Goal: Transaction & Acquisition: Purchase product/service

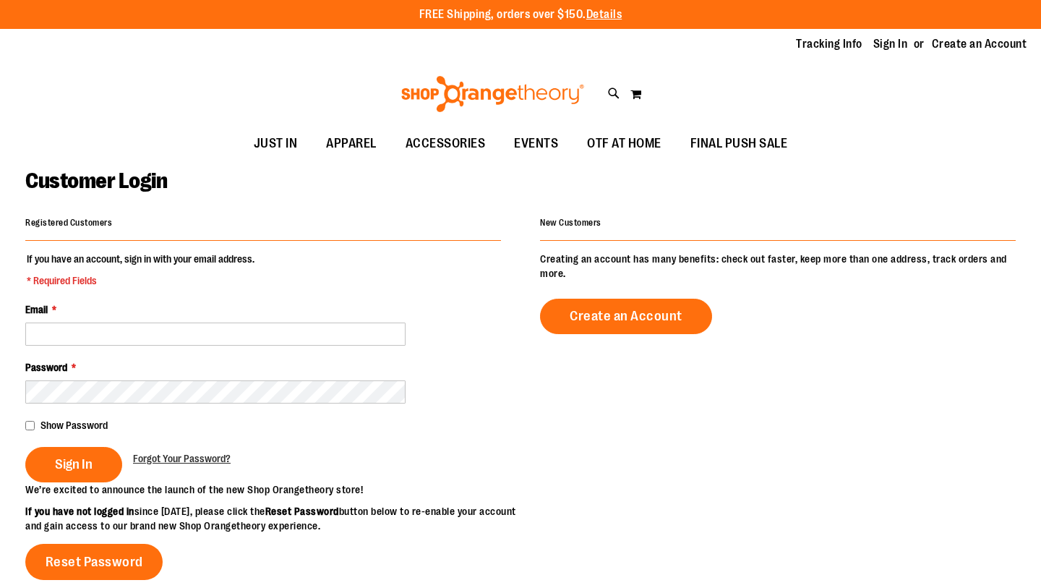
click at [481, 104] on img at bounding box center [492, 94] width 187 height 36
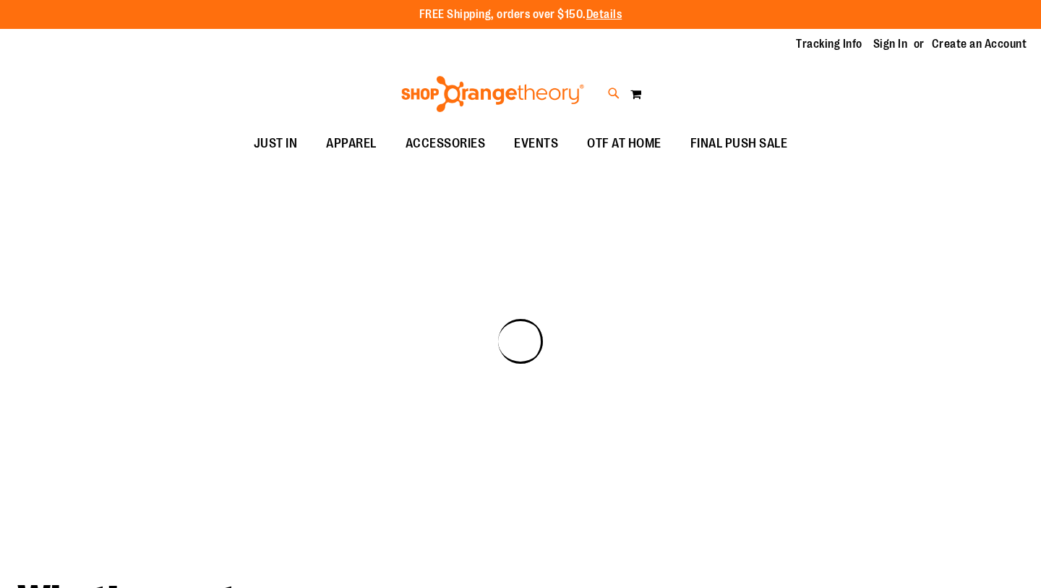
click at [610, 100] on icon at bounding box center [614, 93] width 12 height 17
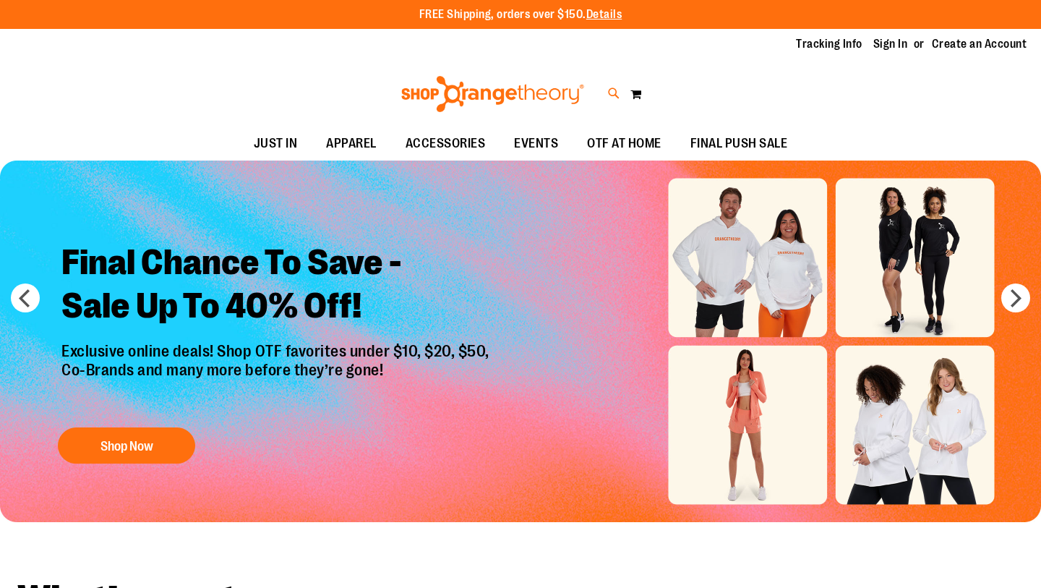
paste input "**********"
type input "**********"
click at [616, 96] on icon at bounding box center [614, 93] width 12 height 17
paste input "**********"
click at [239, 292] on span "Jacquard Tank" at bounding box center [237, 297] width 65 height 12
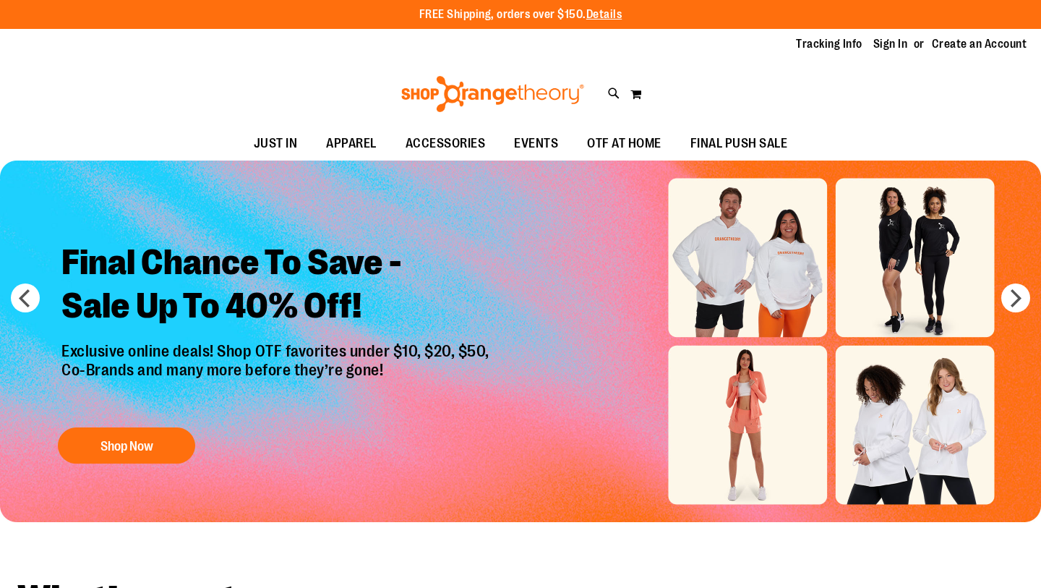
type input "**********"
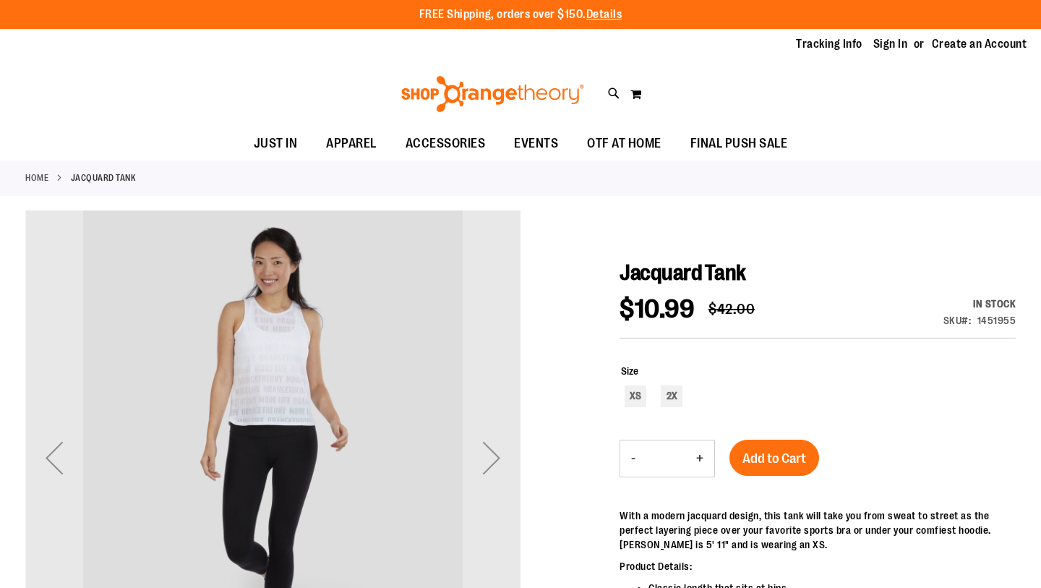
click at [606, 92] on div "Toggle Nav Search Popular Suggestions Advanced Search" at bounding box center [520, 94] width 1041 height 66
click at [618, 93] on icon at bounding box center [614, 93] width 12 height 17
click at [564, 80] on input "Search" at bounding box center [519, 82] width 823 height 48
paste input "**********"
type input "*"
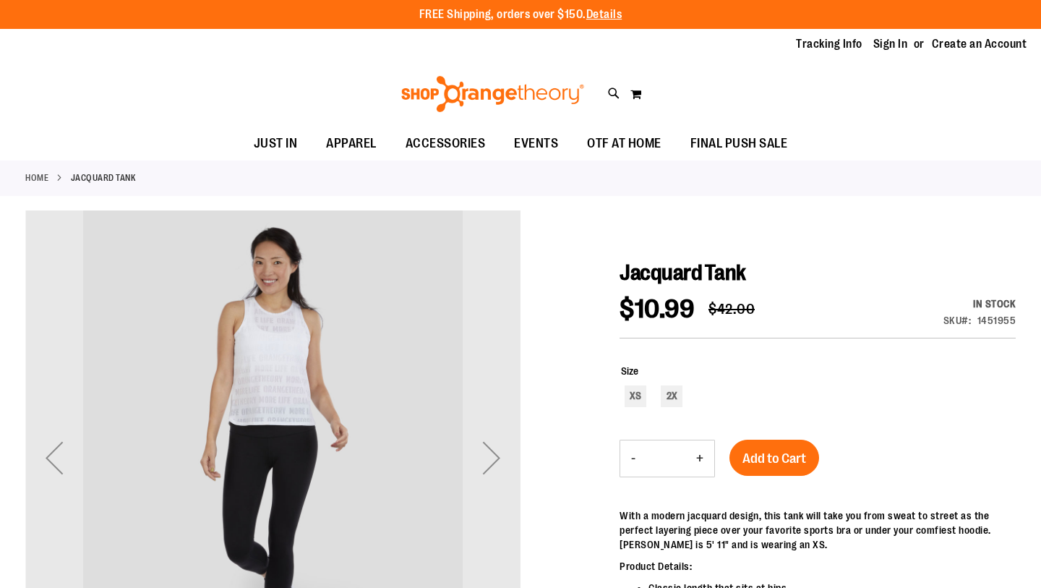
click at [478, 103] on input "Search" at bounding box center [519, 82] width 823 height 48
paste input "**********"
click at [137, 503] on link "See all results" at bounding box center [148, 503] width 65 height 12
type input "**********"
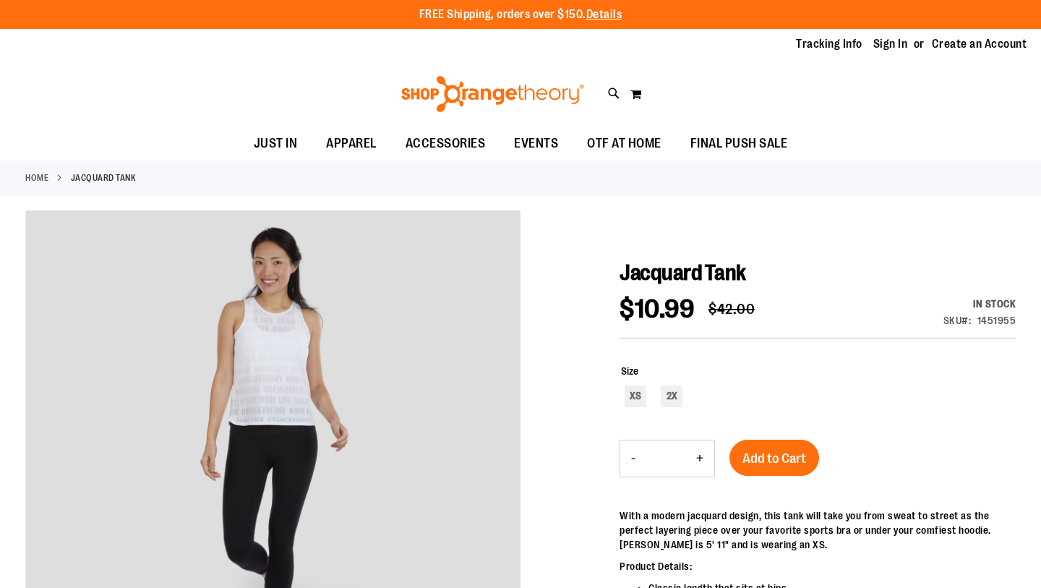
click at [603, 97] on div "Toggle Nav Search Popular Suggestions Advanced Search" at bounding box center [520, 94] width 1041 height 66
click at [617, 97] on icon at bounding box center [614, 93] width 12 height 17
paste input "**********"
click at [154, 501] on link "See all results" at bounding box center [148, 503] width 65 height 12
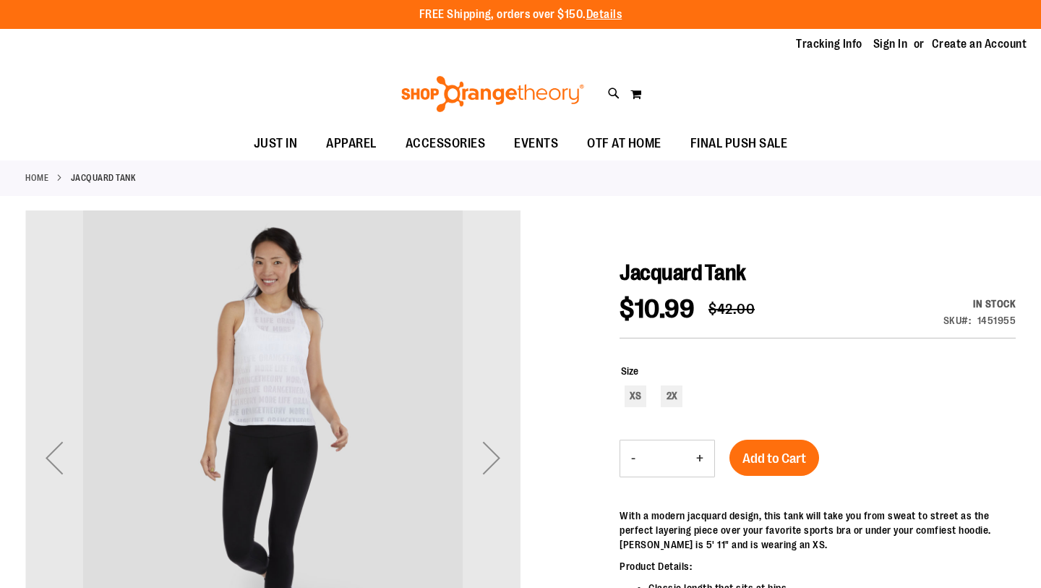
type input "**********"
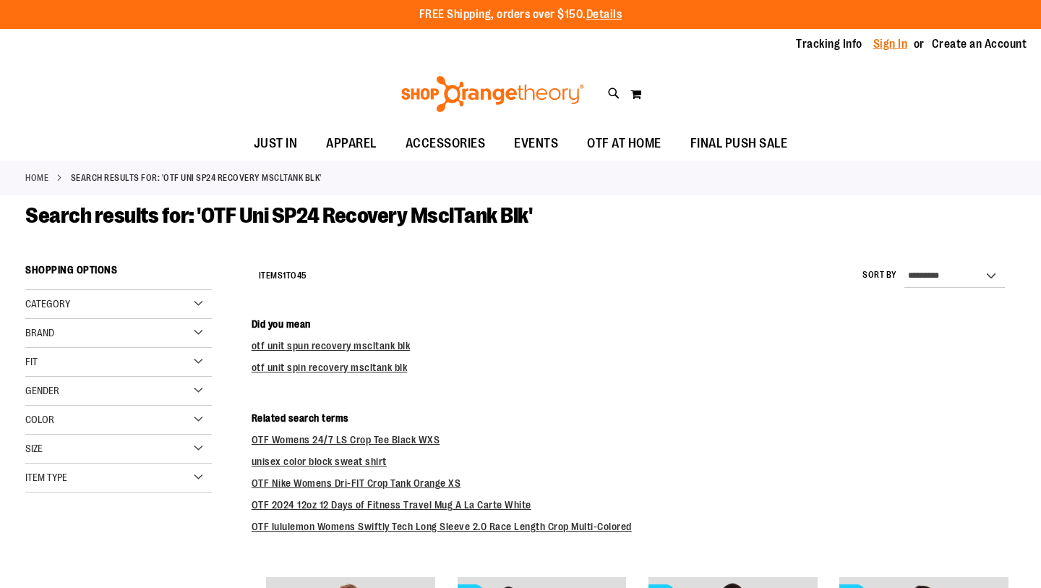
click at [890, 44] on link "Sign In" at bounding box center [890, 44] width 35 height 16
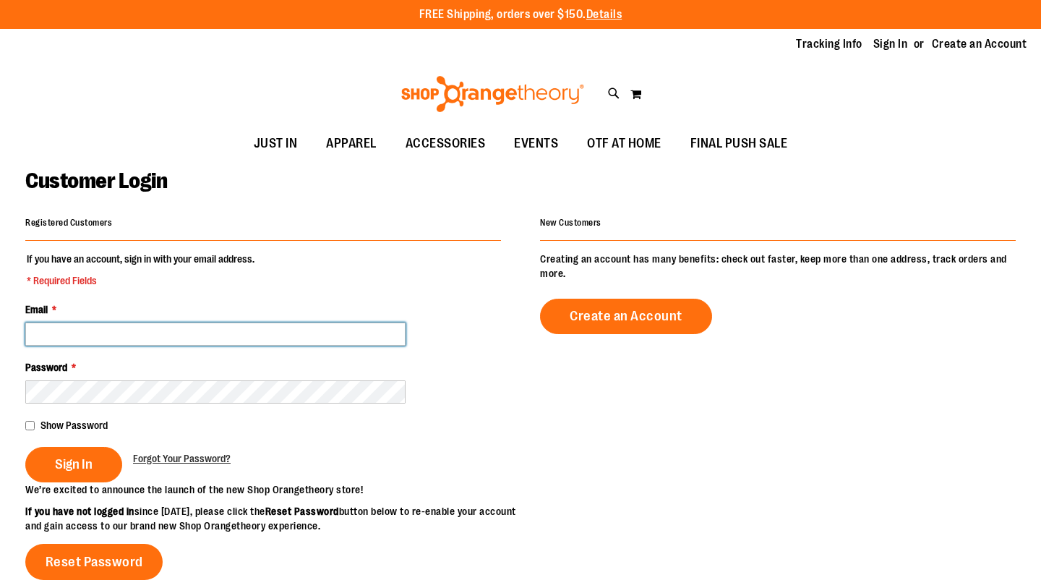
click at [248, 339] on input "Email *" at bounding box center [215, 333] width 380 height 23
type input "**********"
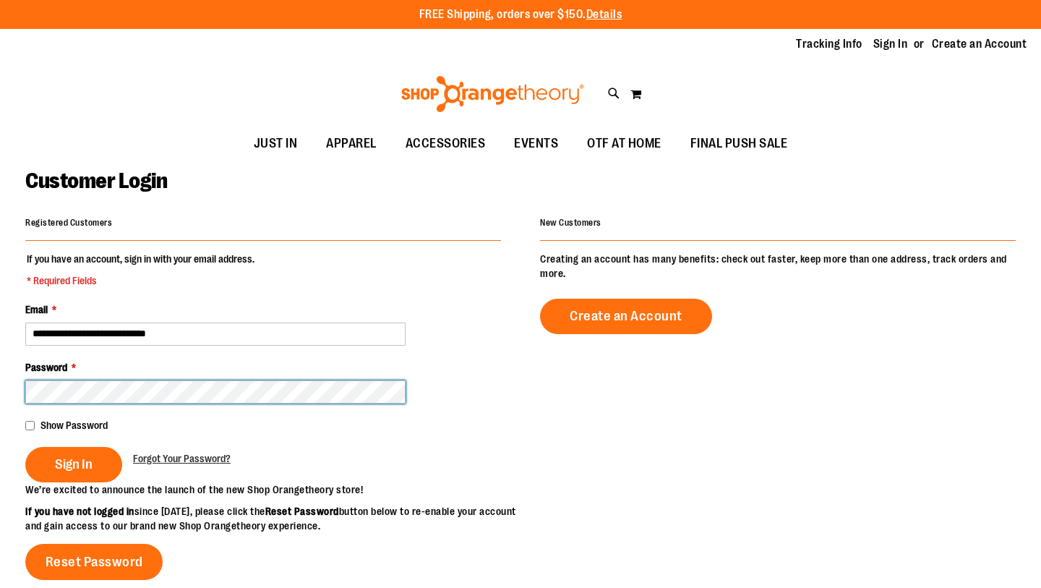
click at [25, 447] on button "Sign In" at bounding box center [73, 464] width 97 height 35
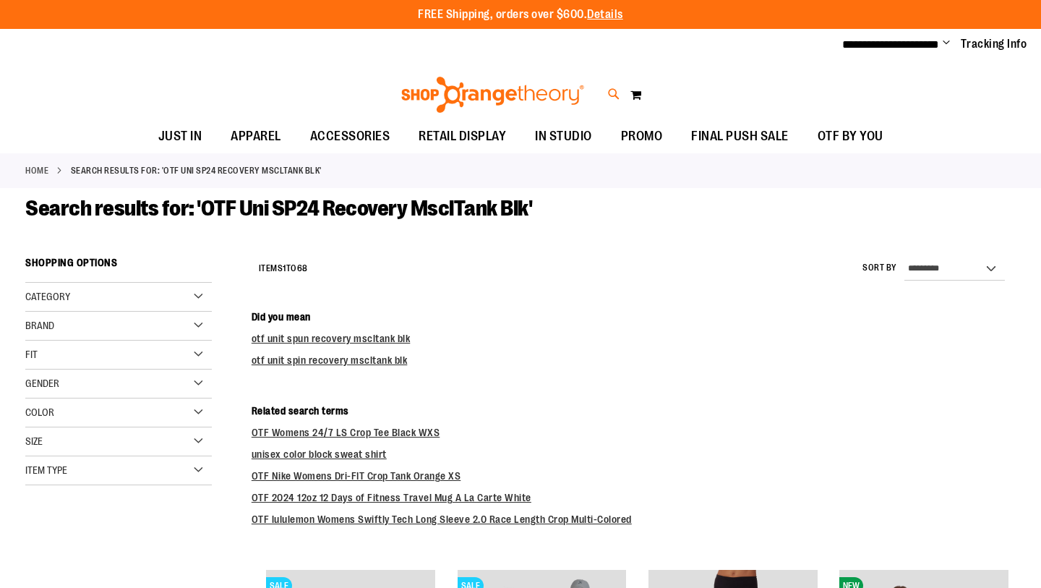
click at [609, 96] on icon at bounding box center [614, 94] width 12 height 17
drag, startPoint x: 332, startPoint y: 79, endPoint x: 283, endPoint y: 79, distance: 49.1
click at [283, 79] on input "**********" at bounding box center [519, 82] width 823 height 48
click at [173, 502] on link "See all results" at bounding box center [148, 503] width 65 height 12
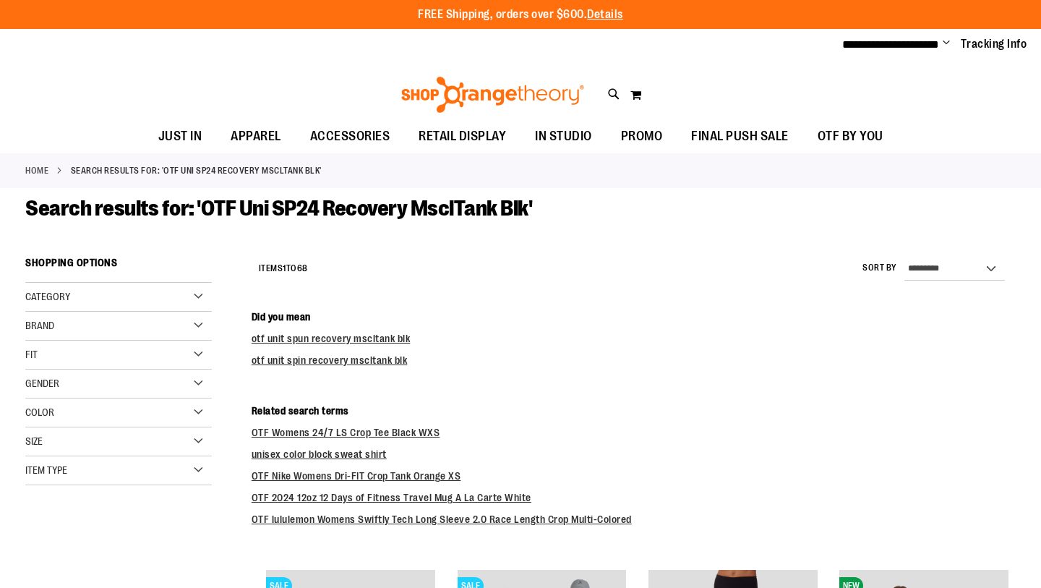
type input "**********"
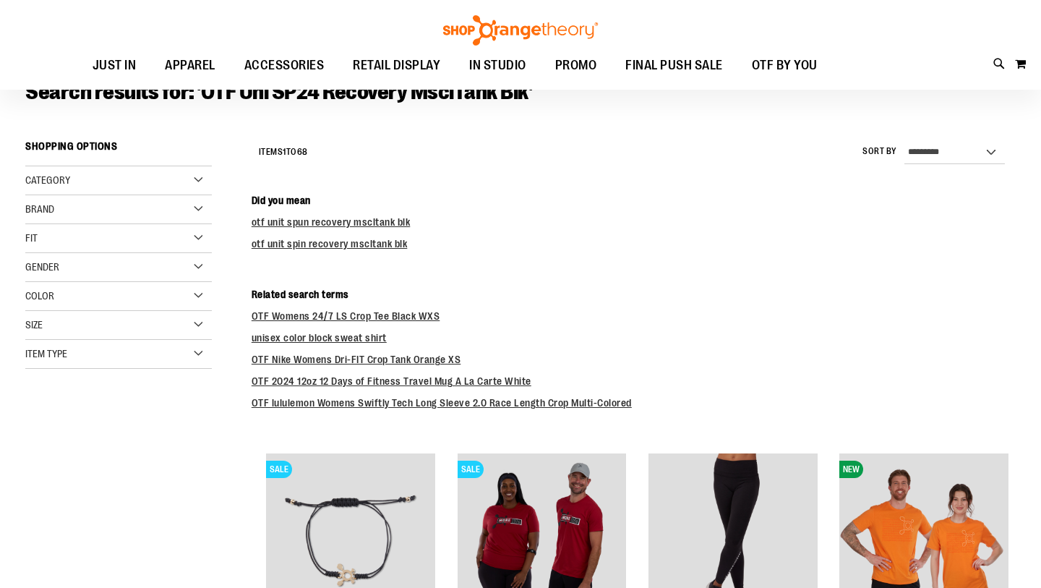
scroll to position [93, 0]
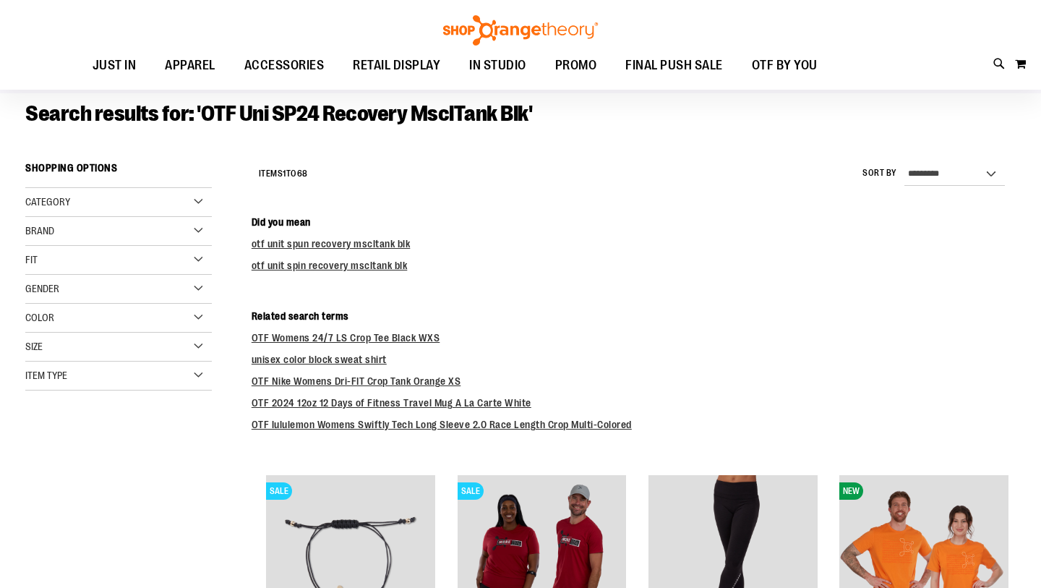
click at [133, 308] on div "Color" at bounding box center [118, 318] width 186 height 29
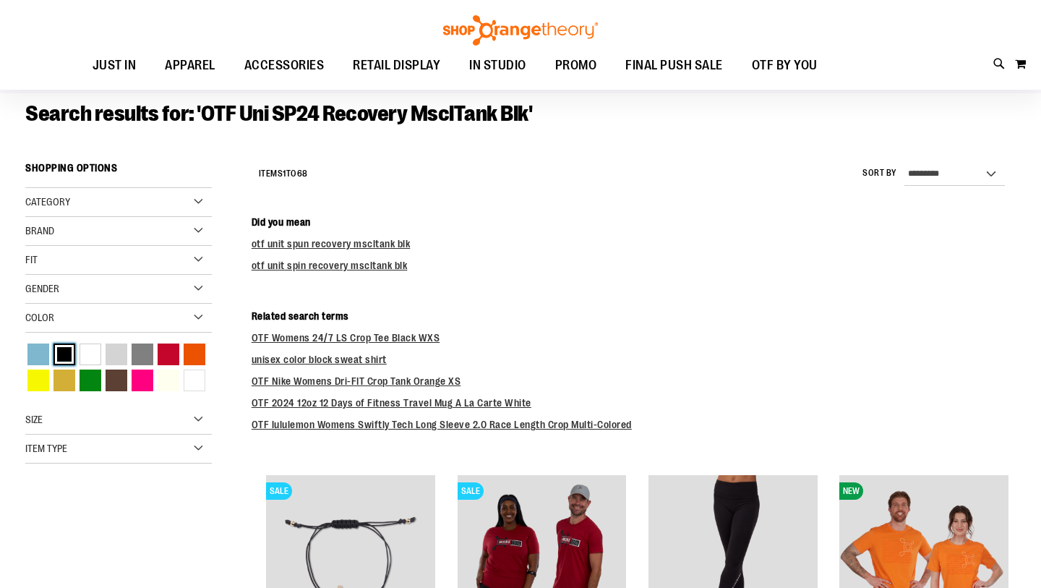
click at [66, 347] on div "Black" at bounding box center [64, 354] width 22 height 22
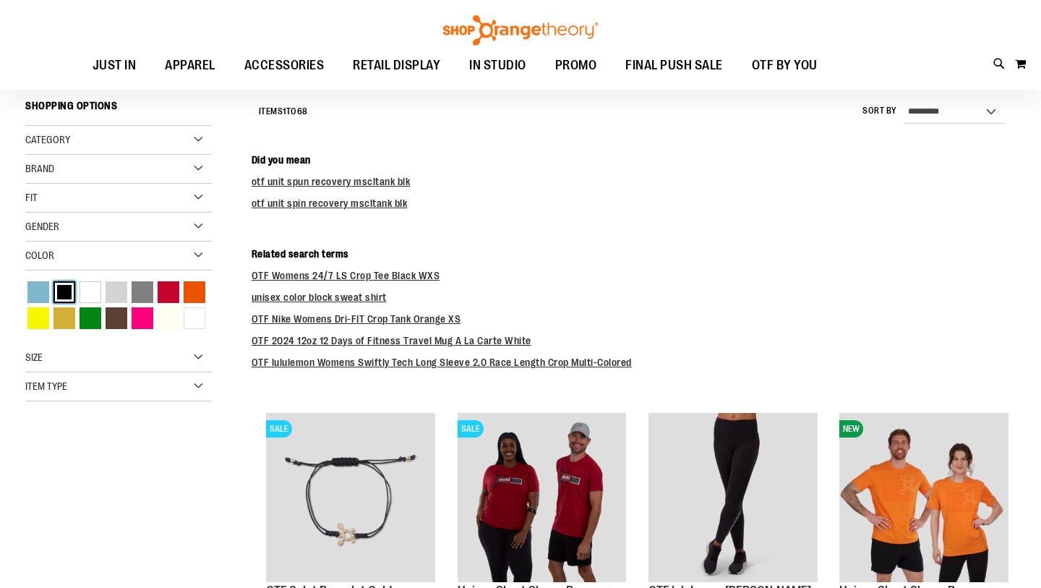
scroll to position [160, 0]
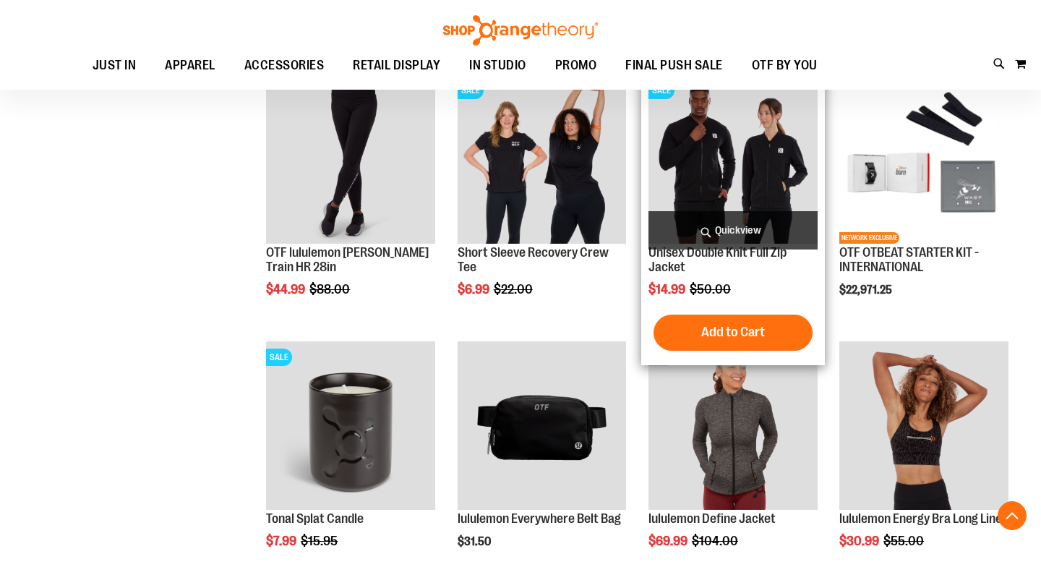
scroll to position [493, 0]
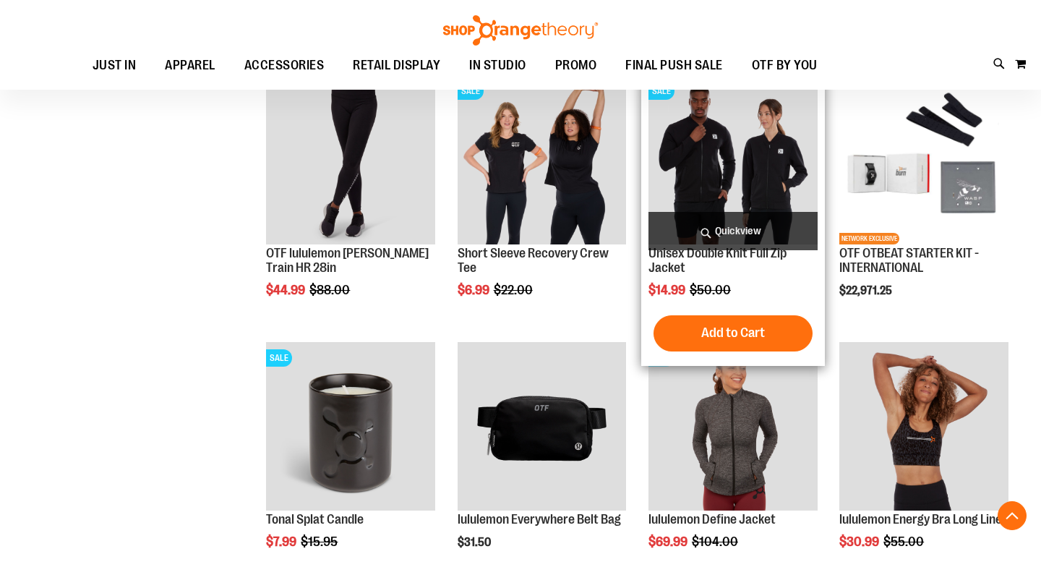
click at [716, 227] on span "Quickview" at bounding box center [732, 231] width 169 height 38
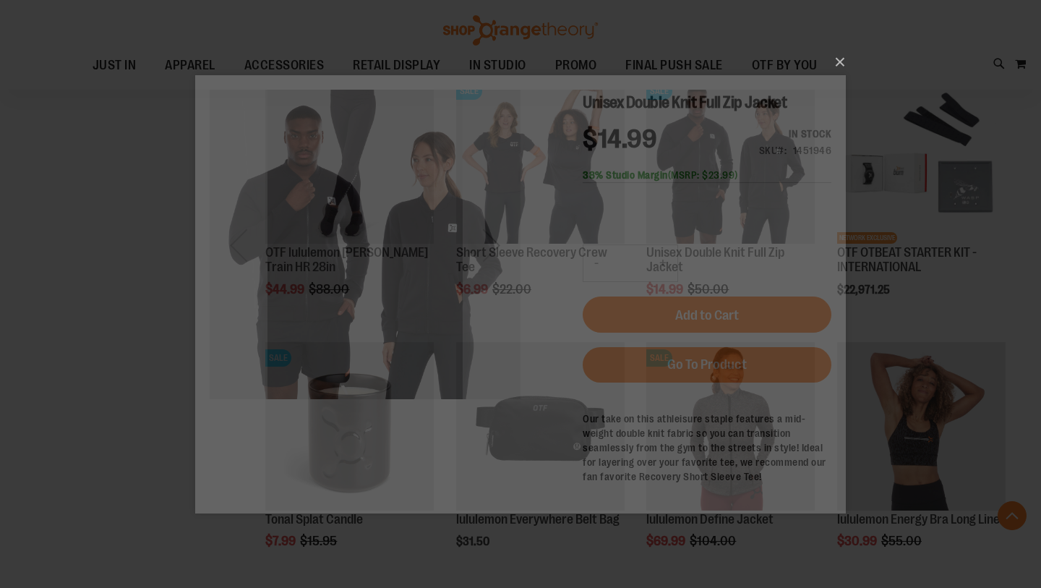
scroll to position [0, 0]
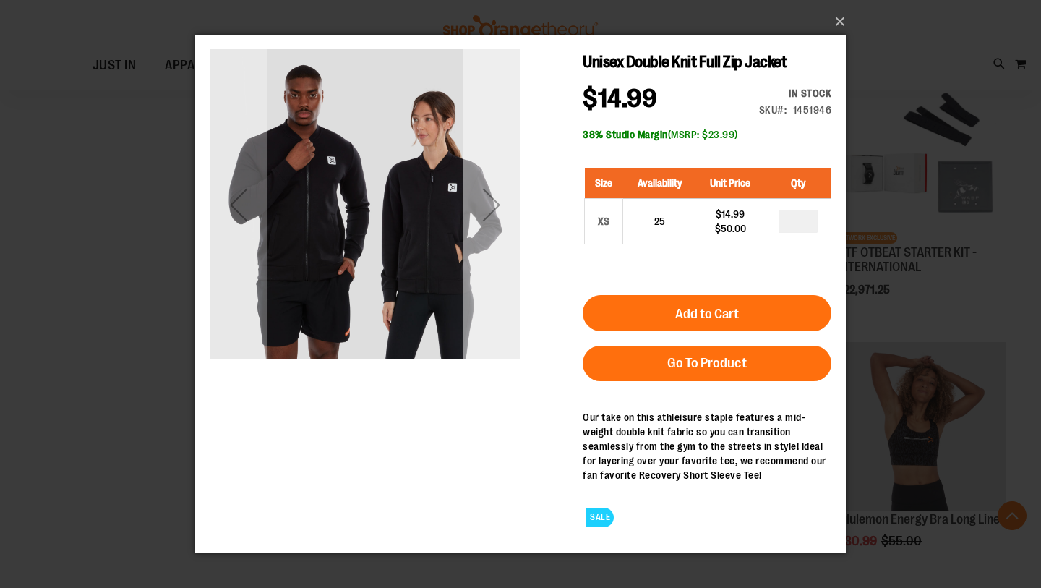
click at [491, 211] on div "Next" at bounding box center [492, 204] width 58 height 58
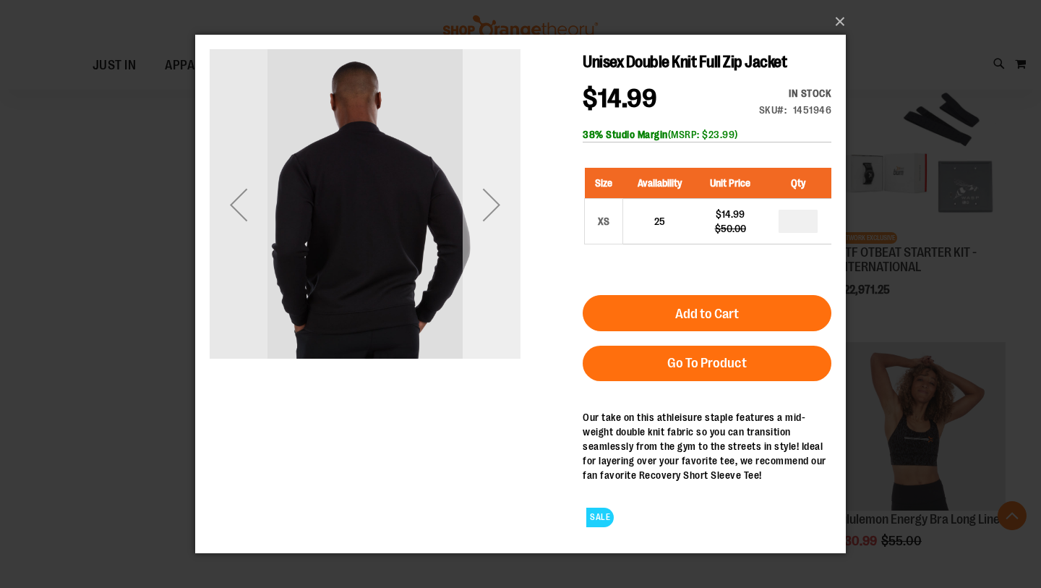
click at [491, 211] on div "Next" at bounding box center [492, 204] width 58 height 58
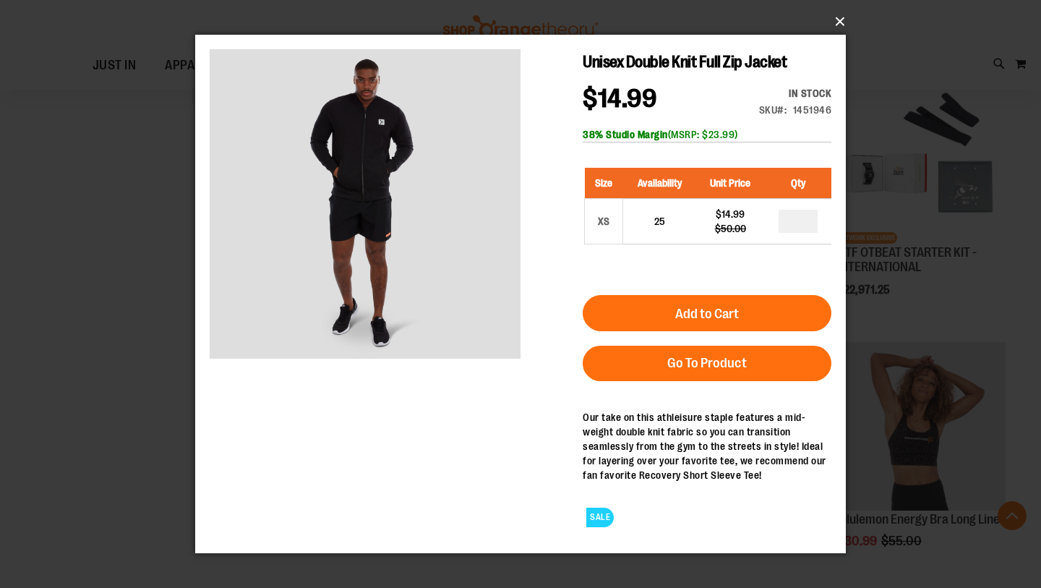
click at [833, 26] on button "×" at bounding box center [524, 22] width 650 height 32
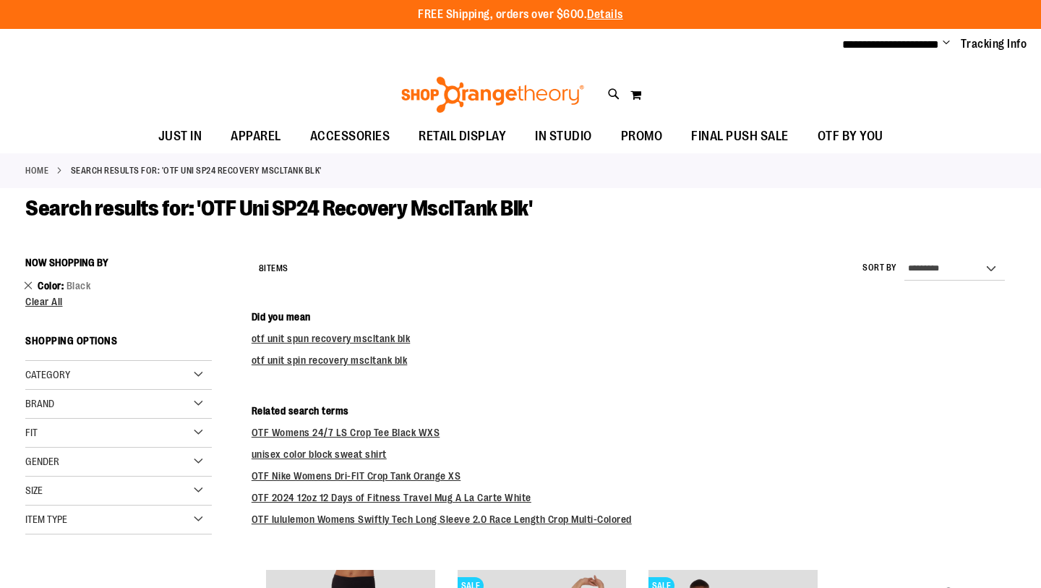
click at [28, 285] on link "Remove This Item" at bounding box center [28, 285] width 9 height 14
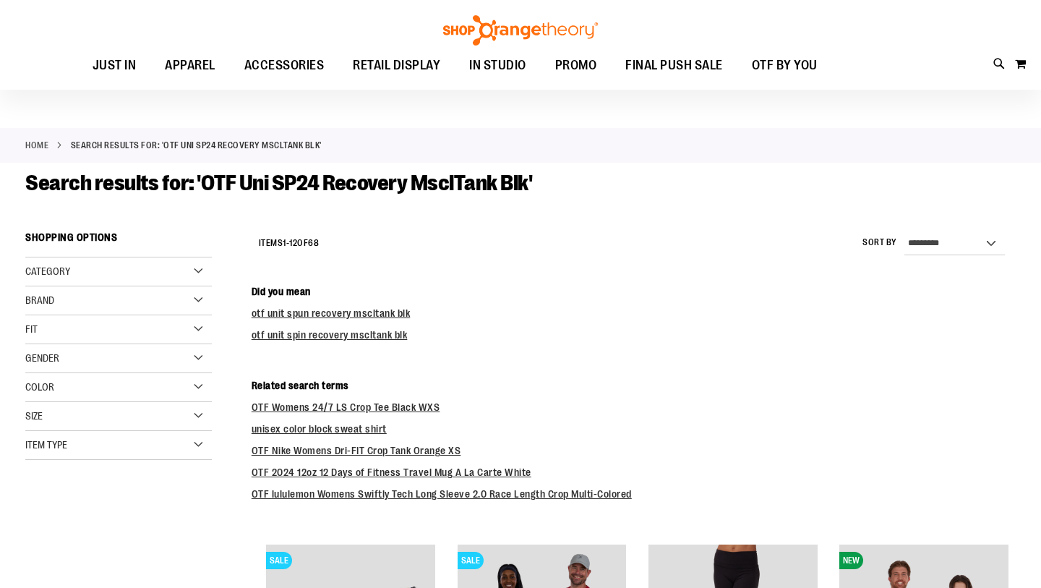
scroll to position [25, 0]
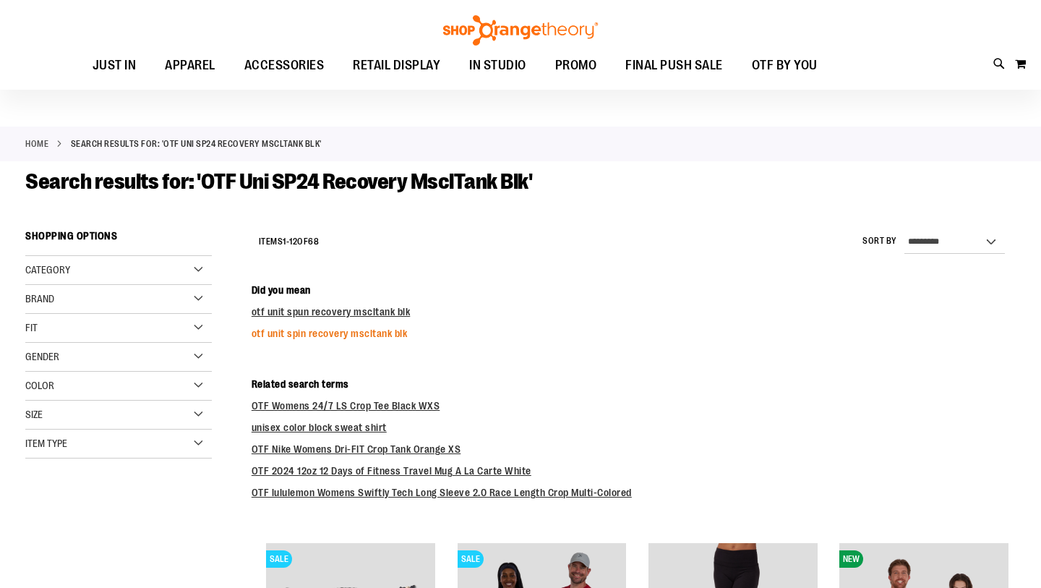
click at [291, 335] on link "otf unit spin recovery mscltank blk" at bounding box center [330, 333] width 156 height 12
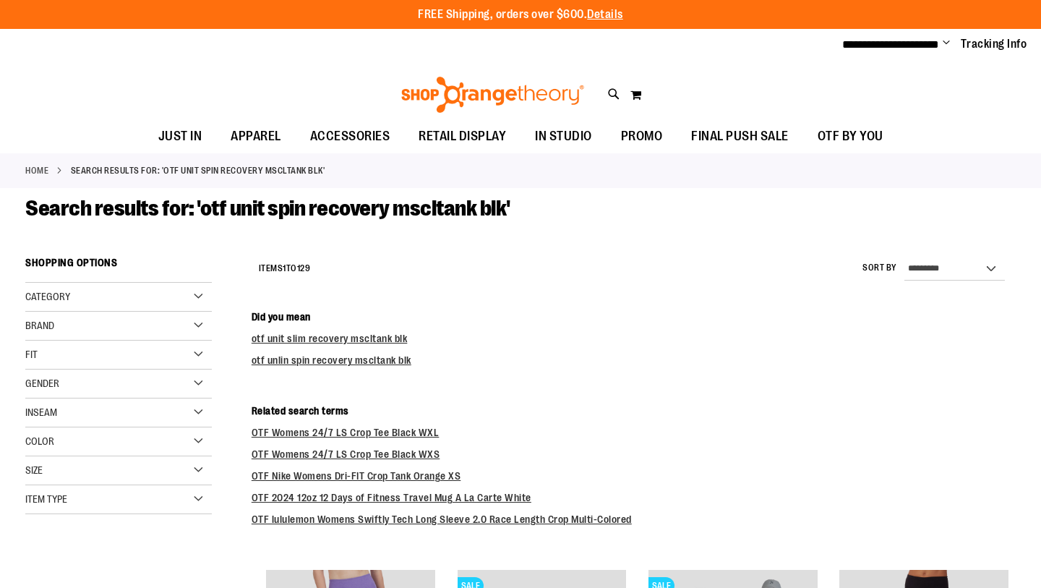
click at [605, 87] on div "**********" at bounding box center [520, 90] width 1041 height 59
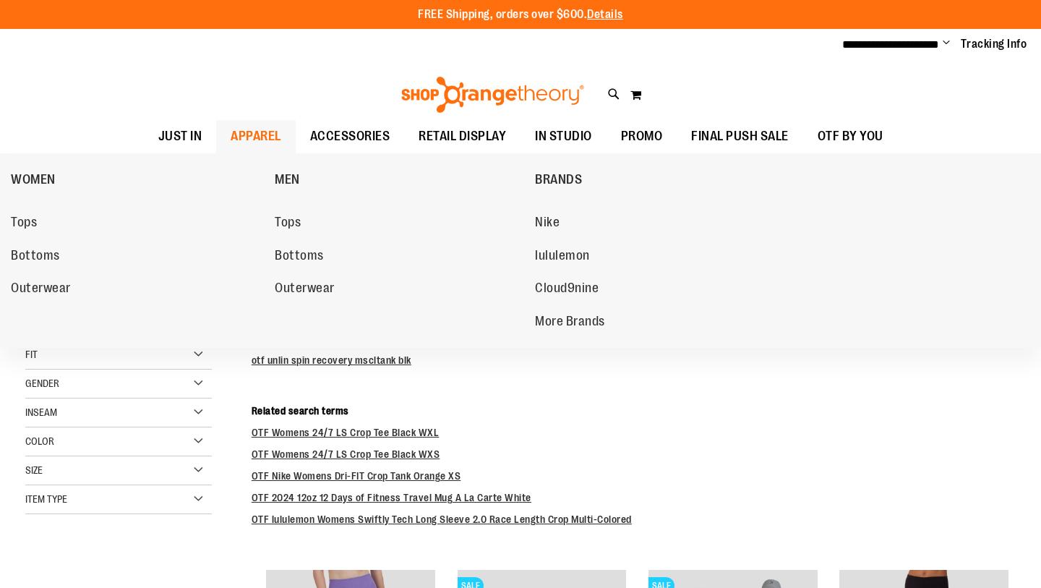
click at [243, 145] on span "APPAREL" at bounding box center [256, 136] width 51 height 33
click at [250, 124] on span "APPAREL" at bounding box center [256, 136] width 51 height 33
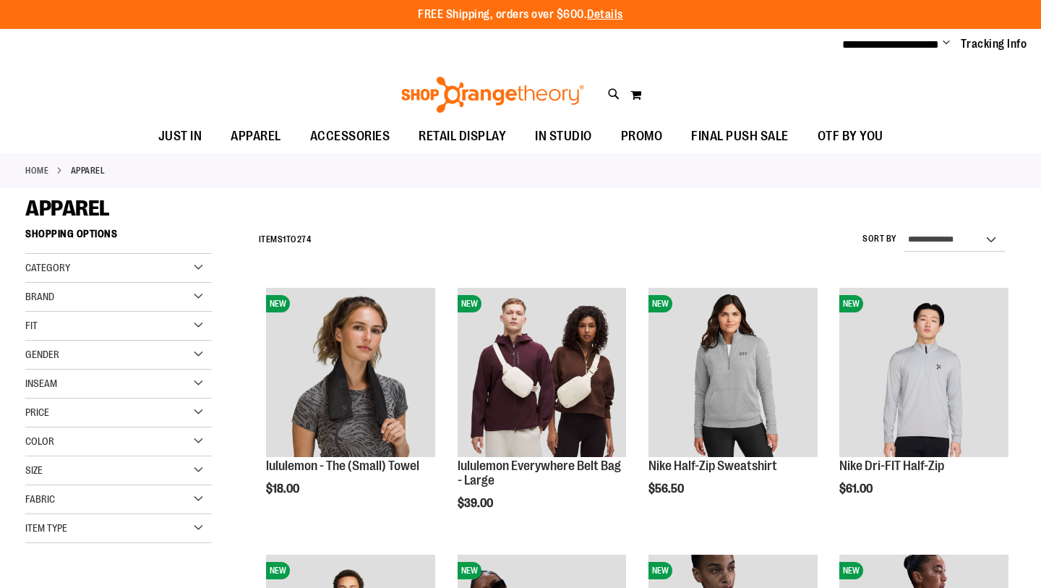
click at [171, 434] on div "Color" at bounding box center [118, 441] width 186 height 29
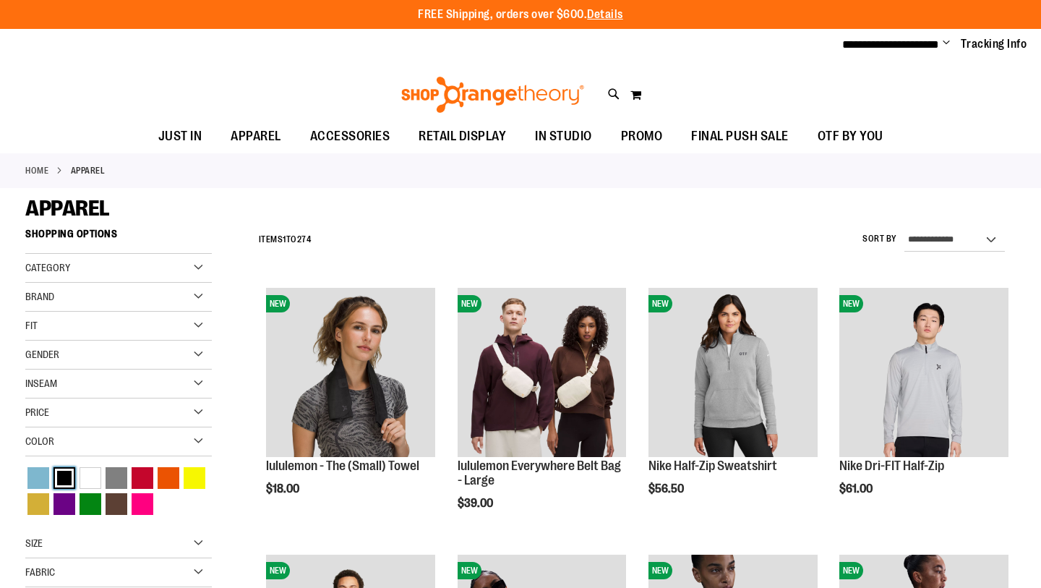
click at [59, 472] on div "Black" at bounding box center [64, 478] width 22 height 22
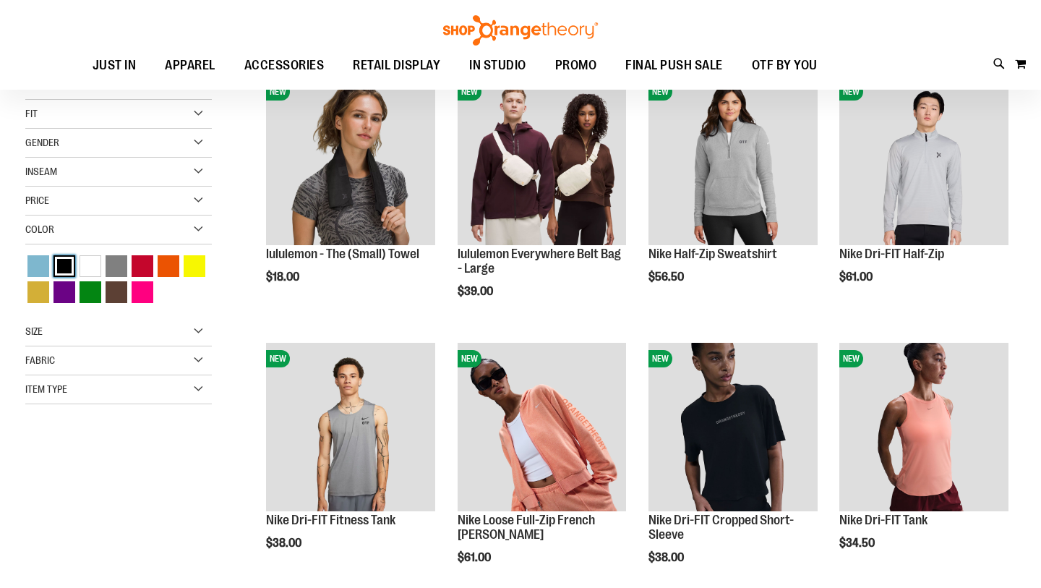
scroll to position [220, 0]
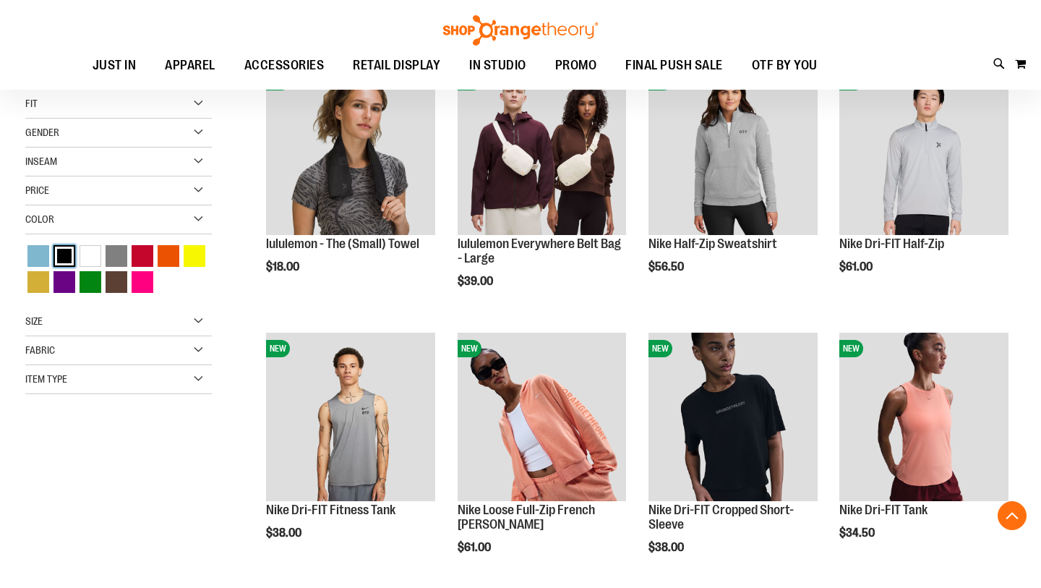
click at [72, 251] on div "Black" at bounding box center [64, 256] width 22 height 22
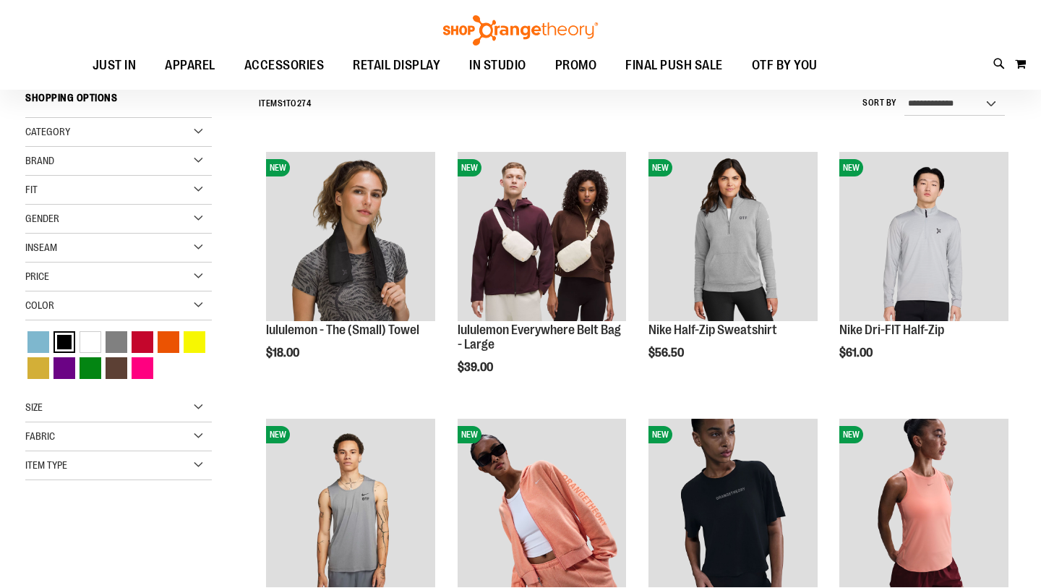
scroll to position [131, 0]
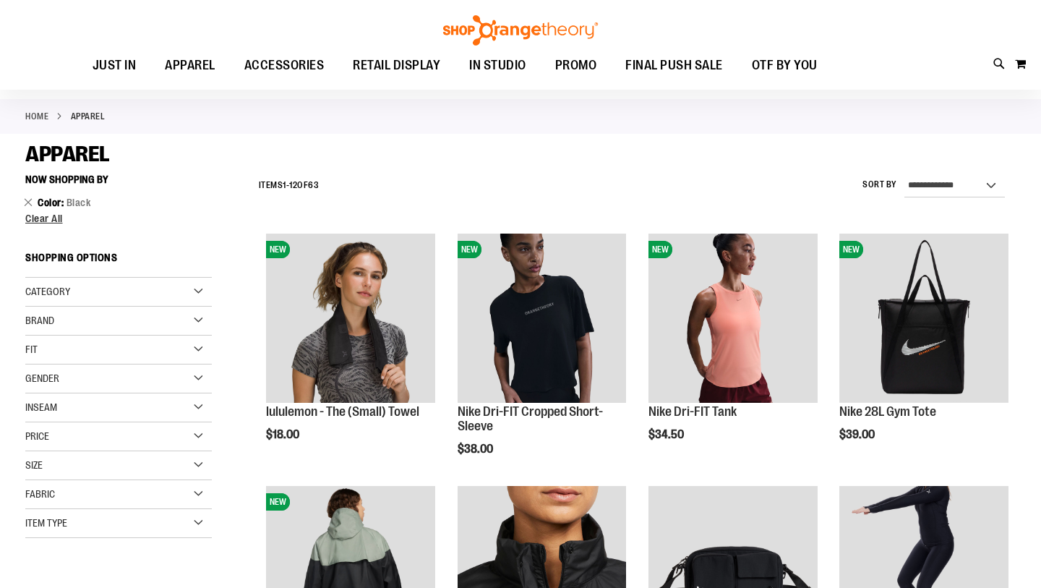
scroll to position [61, 0]
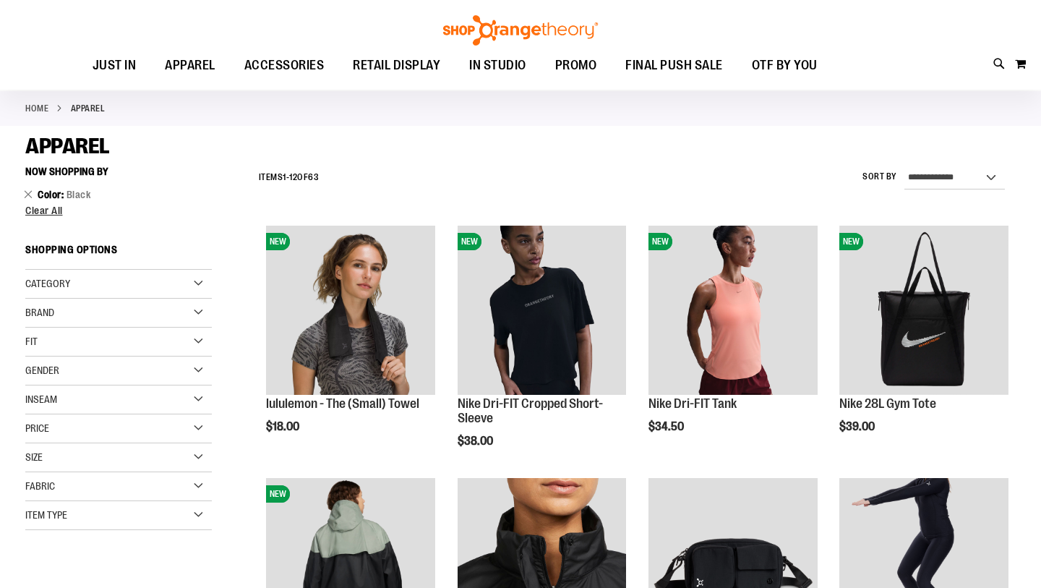
click at [134, 277] on div "Category" at bounding box center [118, 284] width 186 height 29
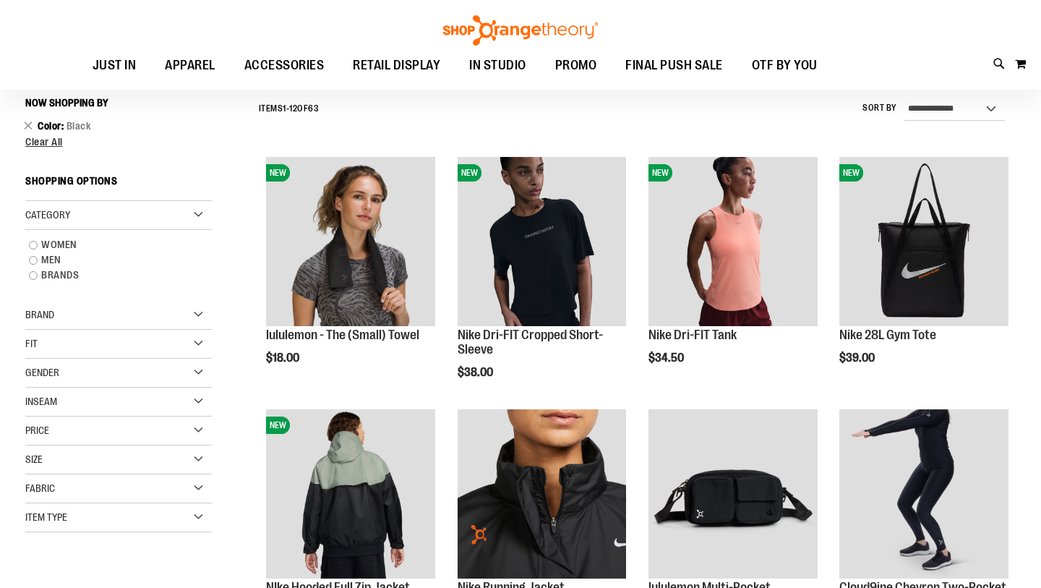
scroll to position [143, 0]
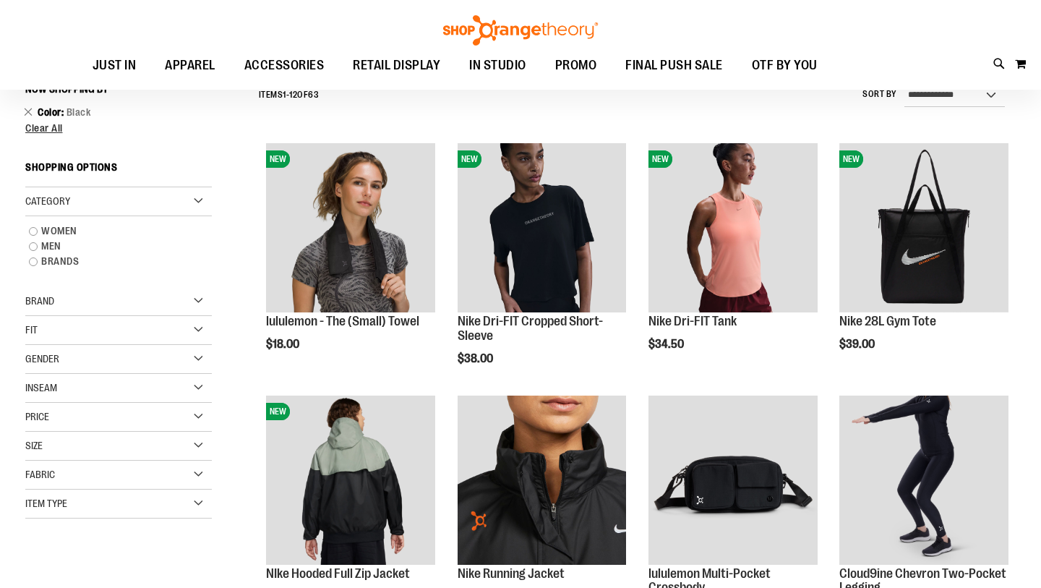
click at [141, 338] on div "Fit" at bounding box center [118, 330] width 186 height 29
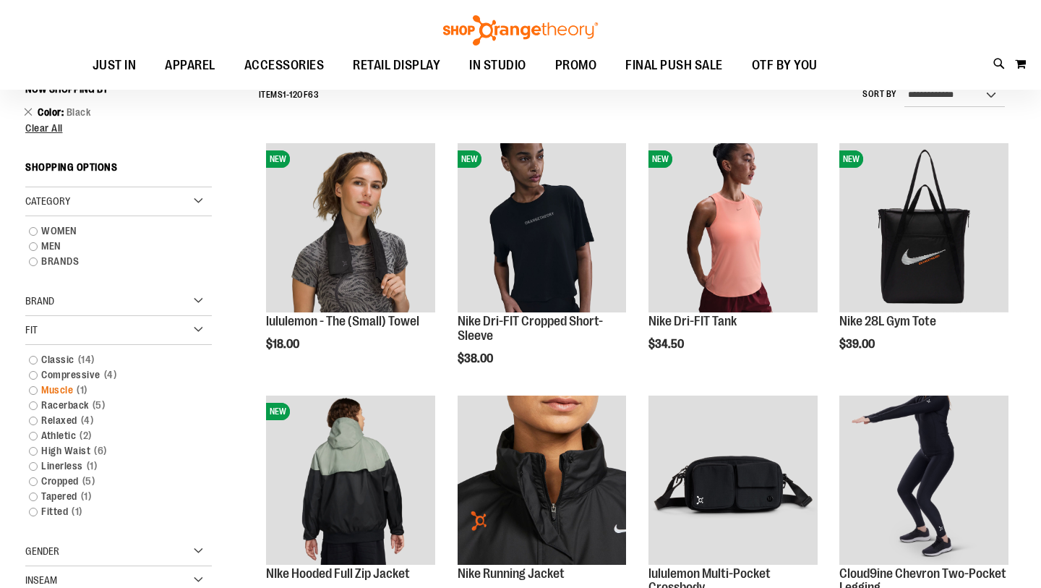
click at [86, 393] on span "1 item" at bounding box center [82, 389] width 18 height 15
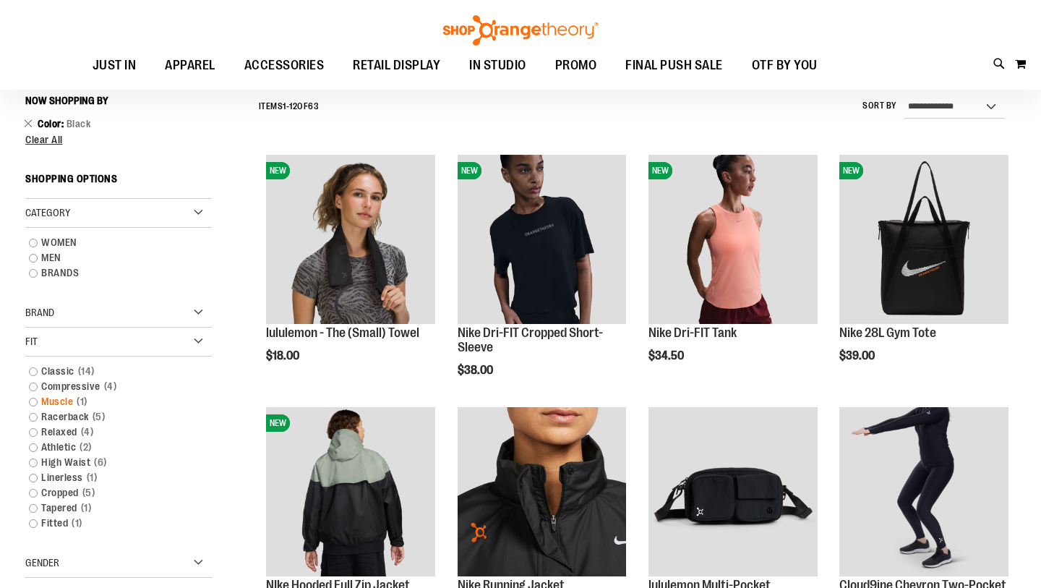
scroll to position [131, 0]
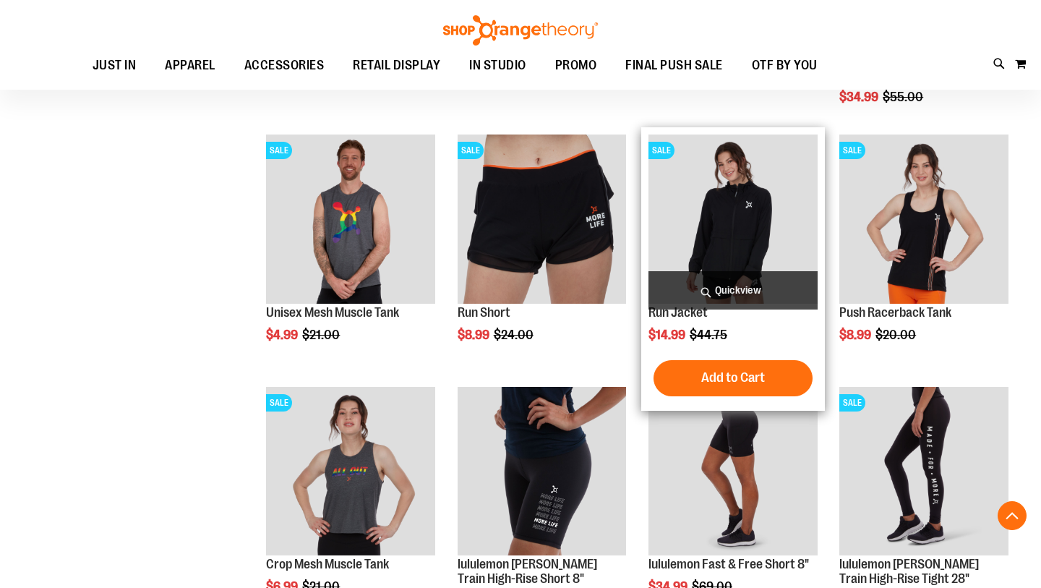
scroll to position [1912, 0]
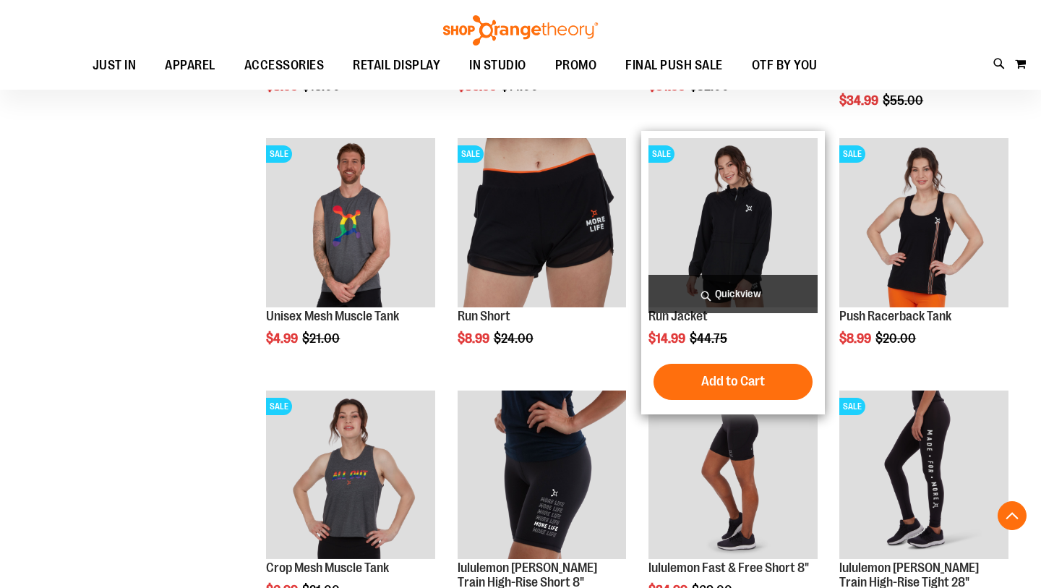
click at [733, 291] on span "Quickview" at bounding box center [732, 294] width 169 height 38
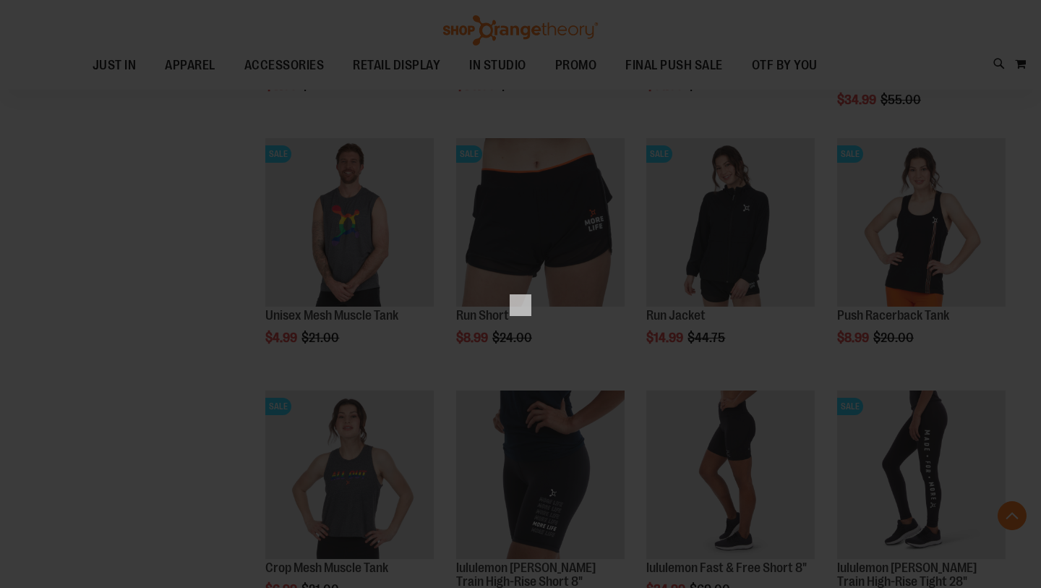
scroll to position [0, 0]
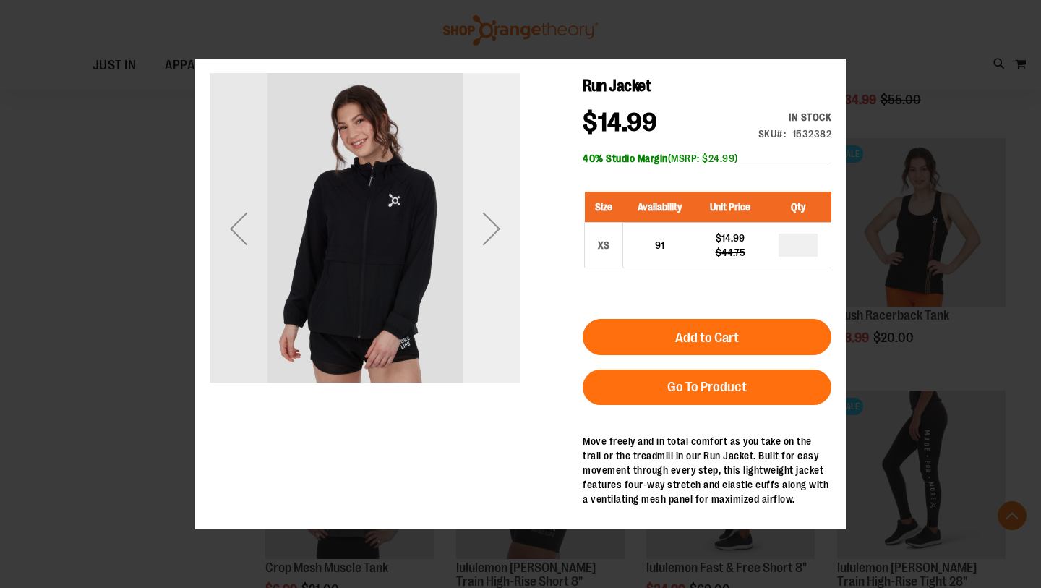
click at [506, 240] on div "Next" at bounding box center [492, 228] width 58 height 58
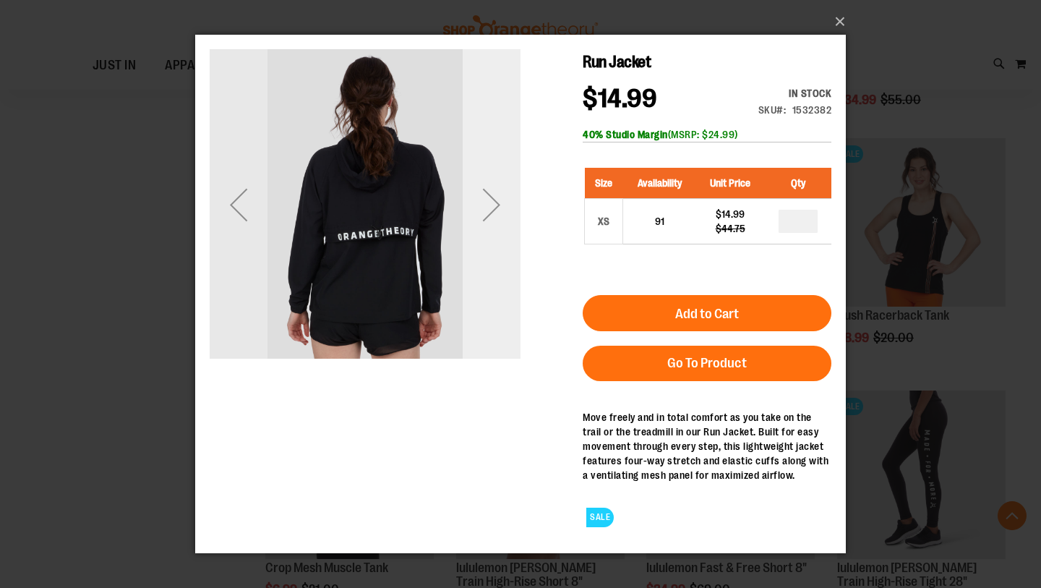
click at [506, 232] on div "Next" at bounding box center [492, 204] width 58 height 58
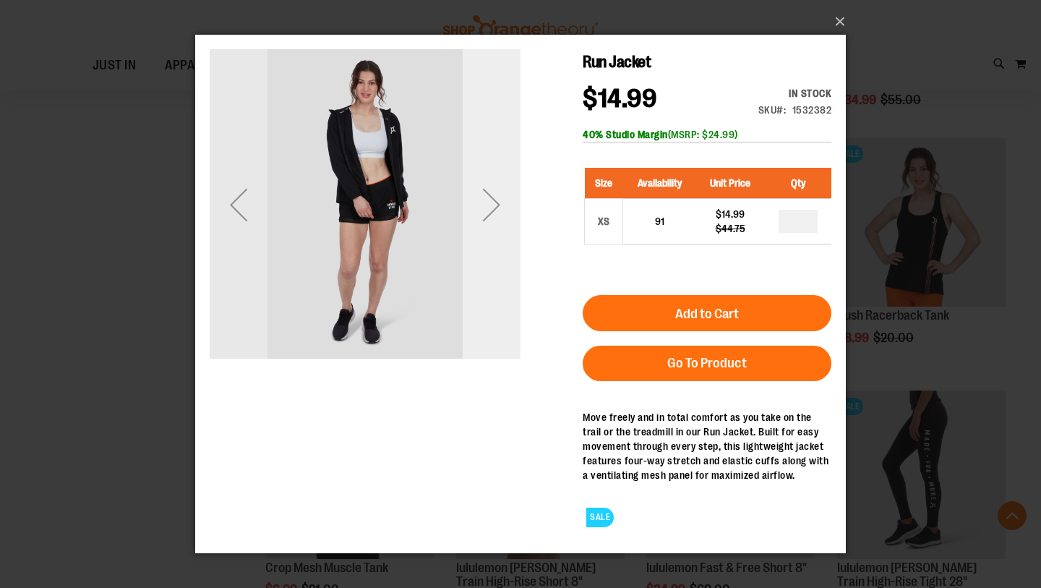
drag, startPoint x: 506, startPoint y: 204, endPoint x: 506, endPoint y: 233, distance: 28.9
click at [506, 233] on div "Next" at bounding box center [492, 203] width 58 height 311
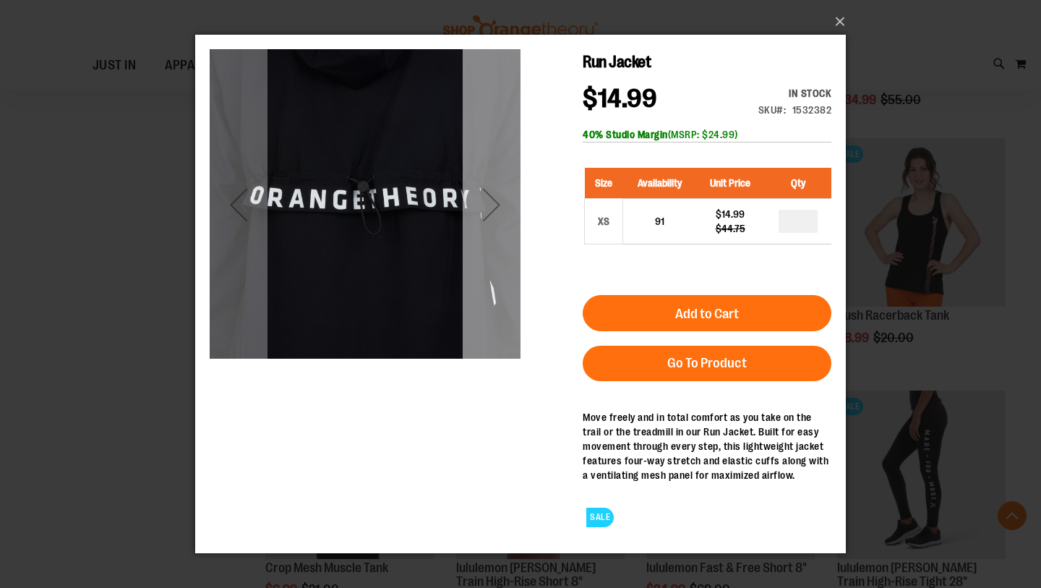
click at [506, 233] on div "Next" at bounding box center [492, 203] width 58 height 311
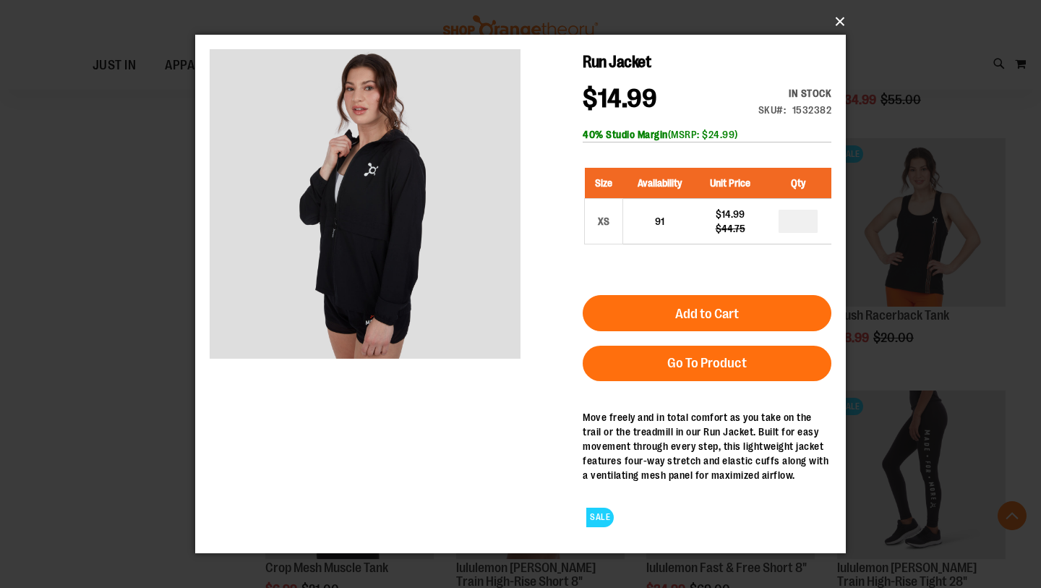
click at [840, 27] on button "×" at bounding box center [524, 22] width 650 height 32
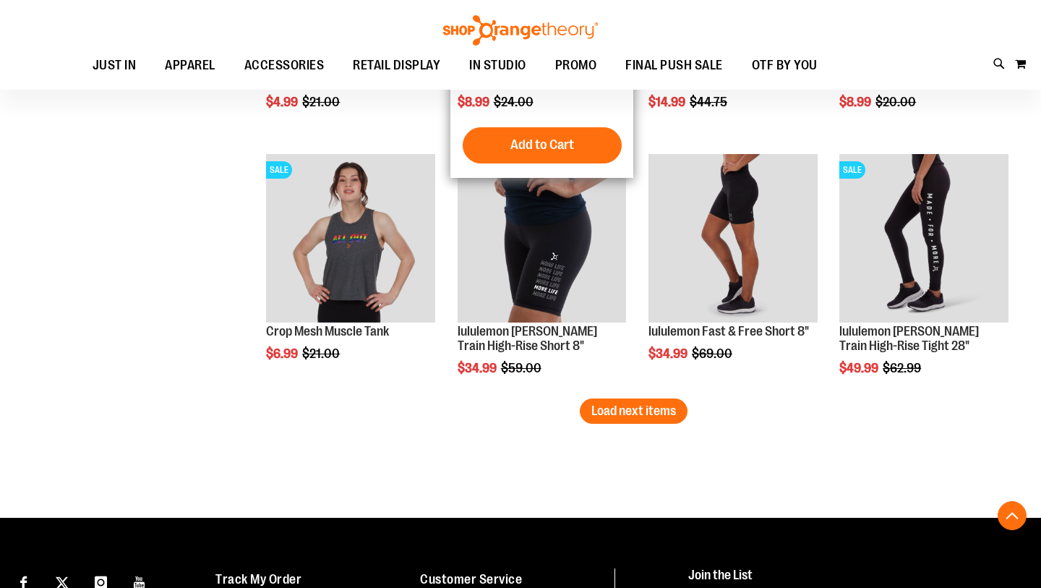
scroll to position [2150, 0]
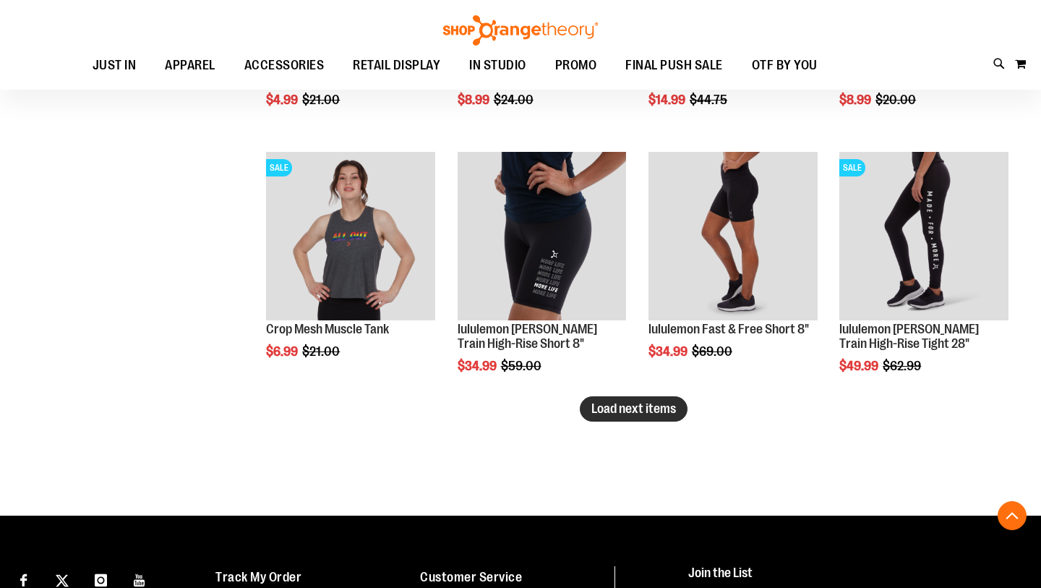
click at [621, 415] on span "Load next items" at bounding box center [633, 408] width 85 height 14
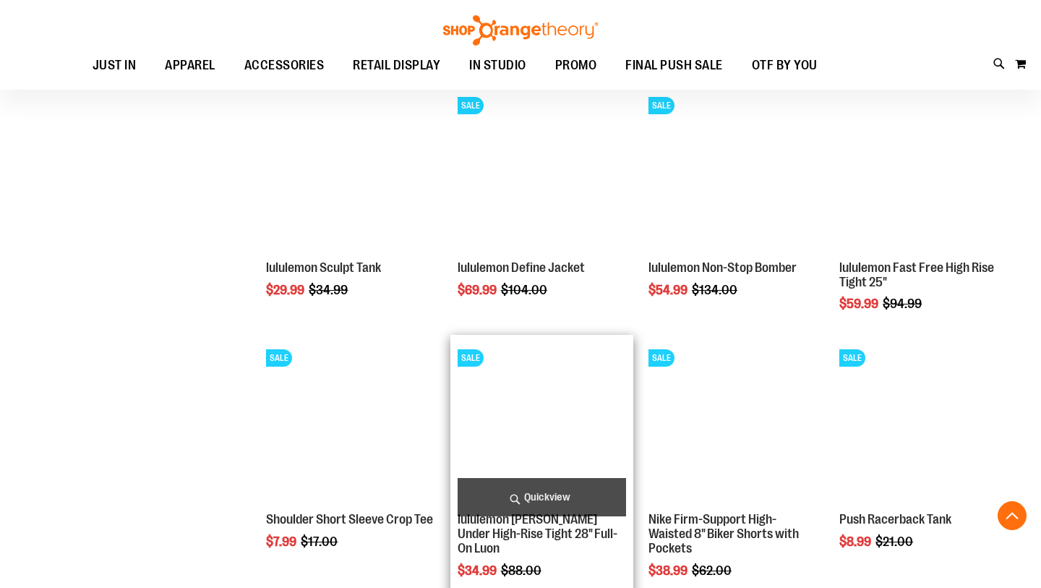
scroll to position [2465, 0]
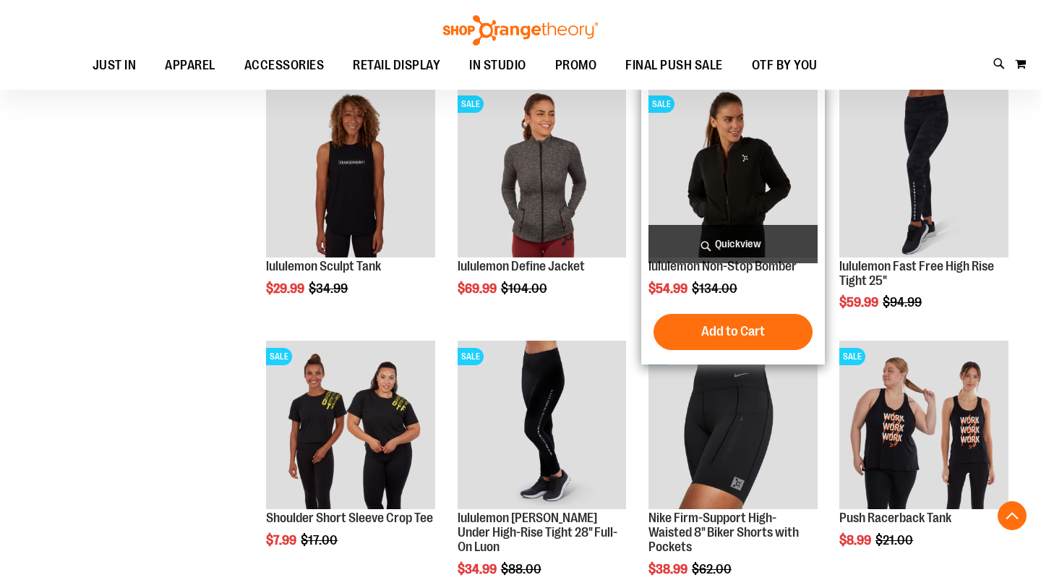
click at [686, 244] on span "Quickview" at bounding box center [732, 244] width 169 height 38
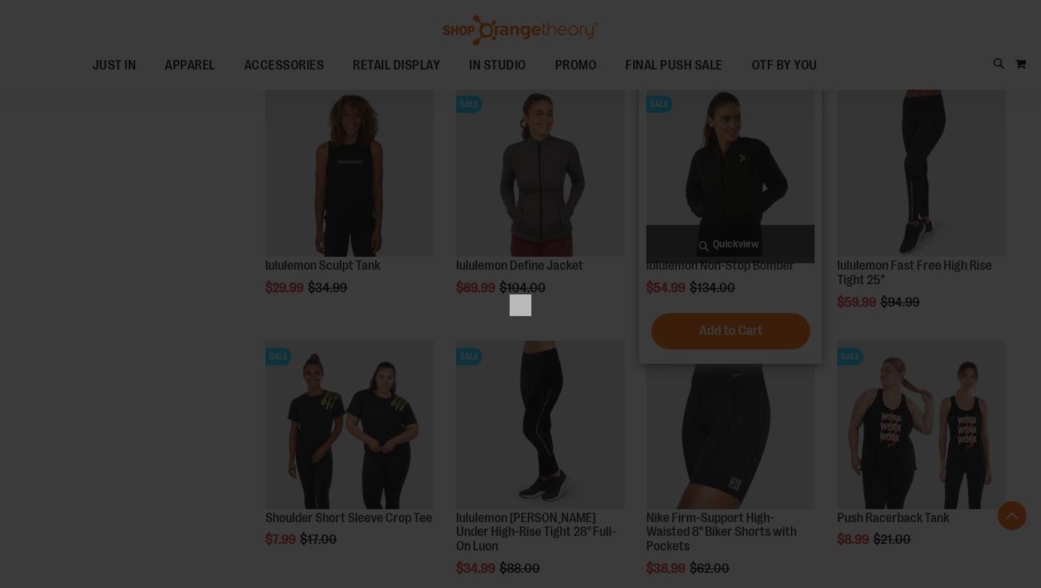
scroll to position [0, 0]
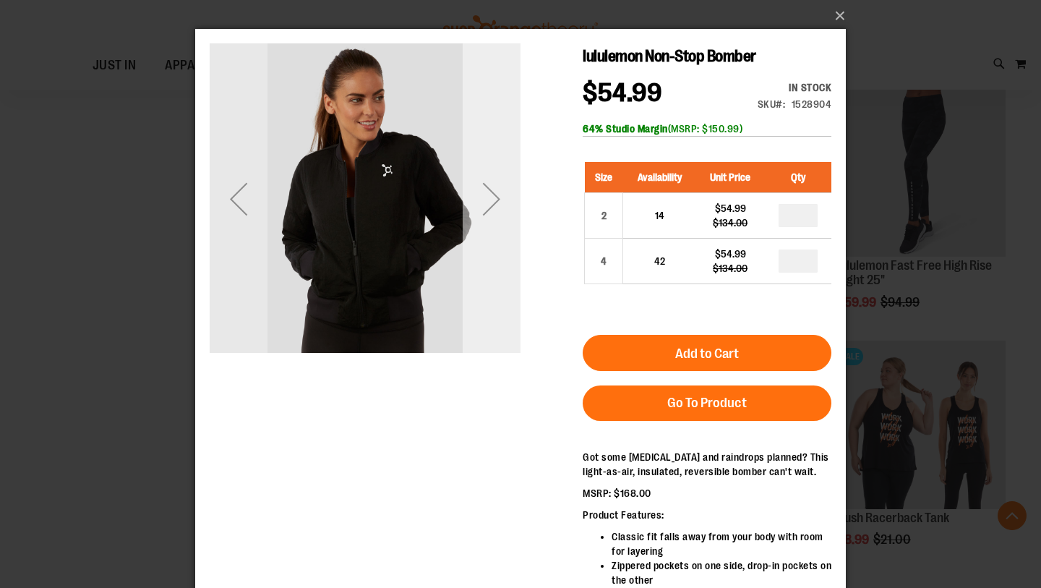
click at [514, 217] on div "Next" at bounding box center [492, 199] width 58 height 58
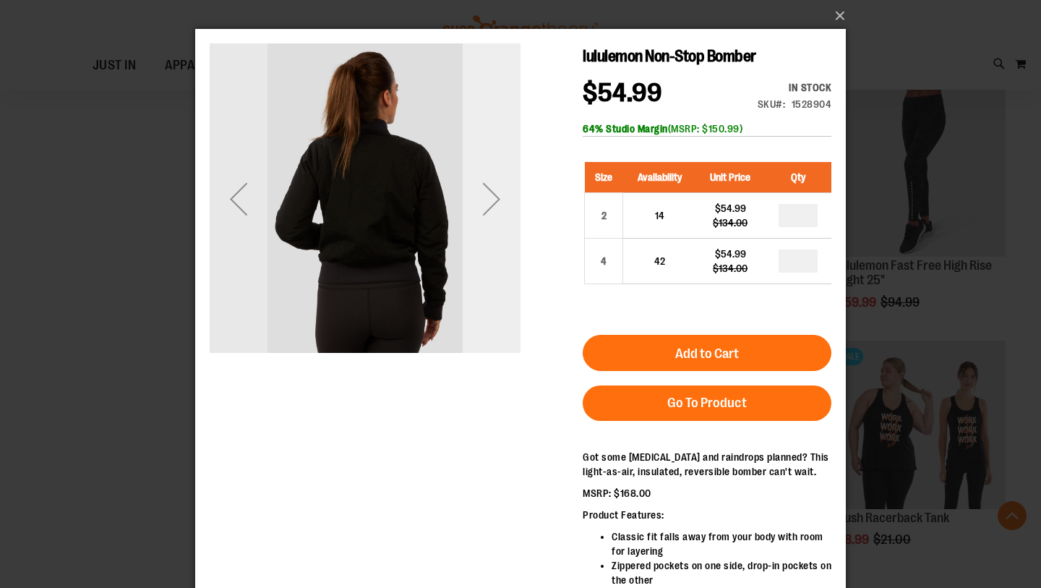
click at [514, 217] on div "Next" at bounding box center [492, 199] width 58 height 58
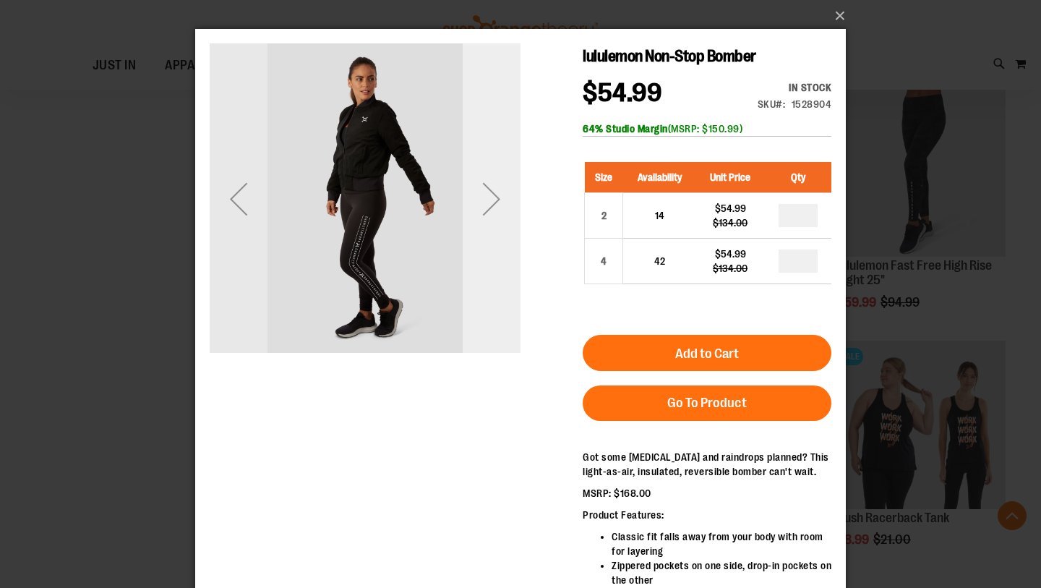
click at [514, 218] on div "Next" at bounding box center [492, 199] width 58 height 58
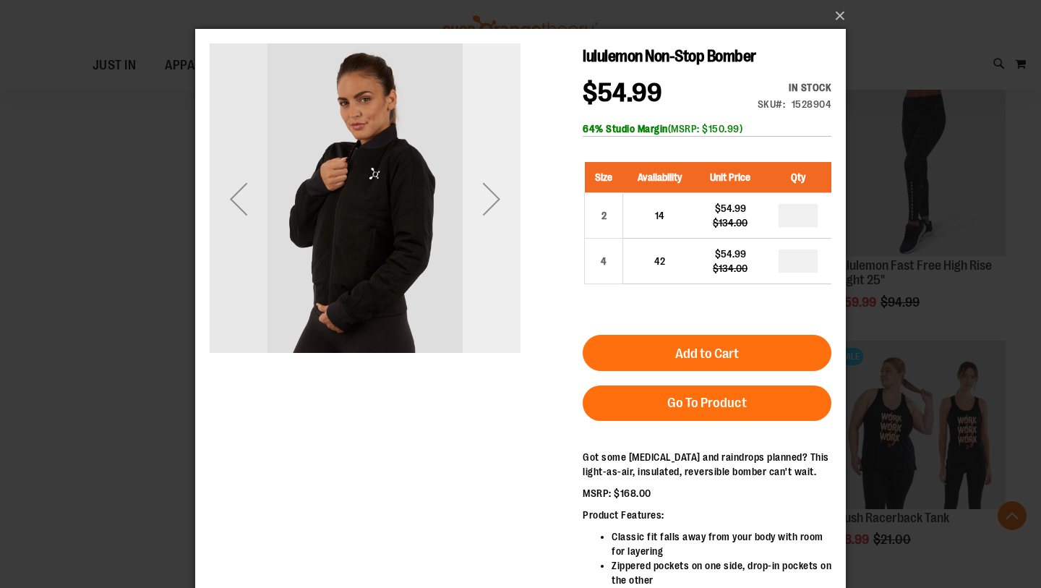
click at [514, 219] on div "Next" at bounding box center [492, 199] width 58 height 58
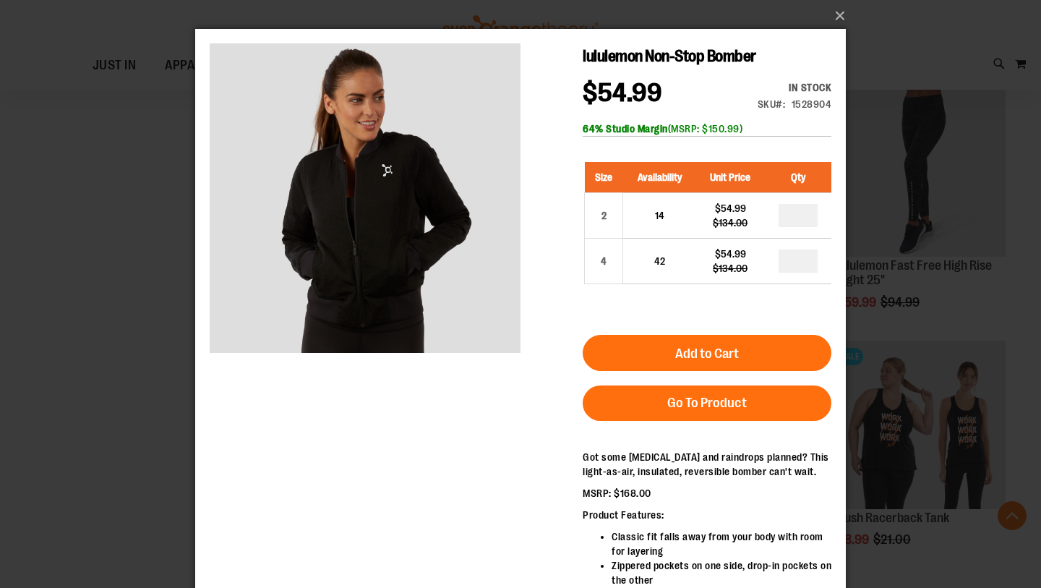
click at [126, 371] on div "×" at bounding box center [520, 294] width 1041 height 588
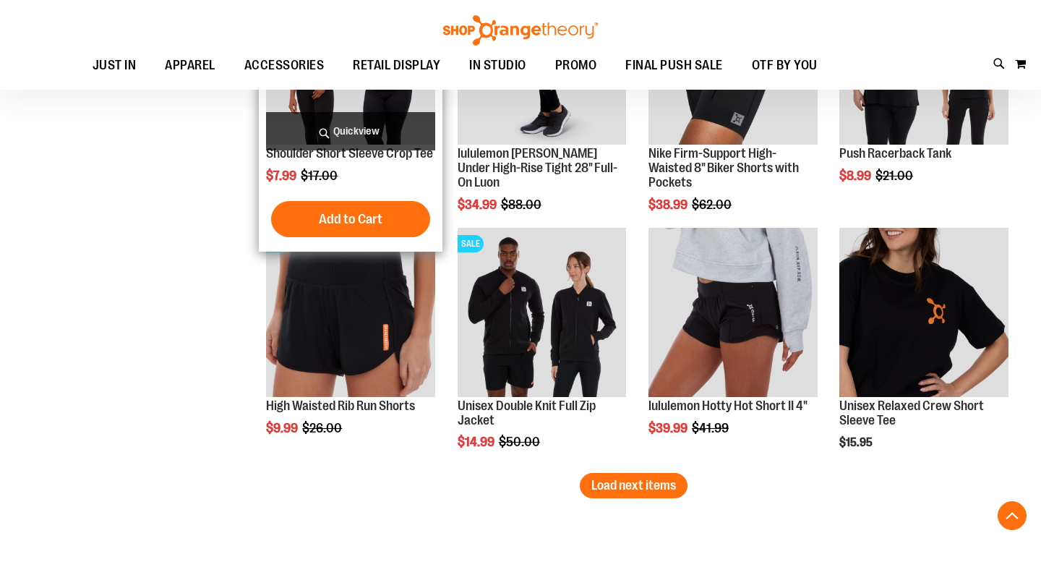
scroll to position [2833, 0]
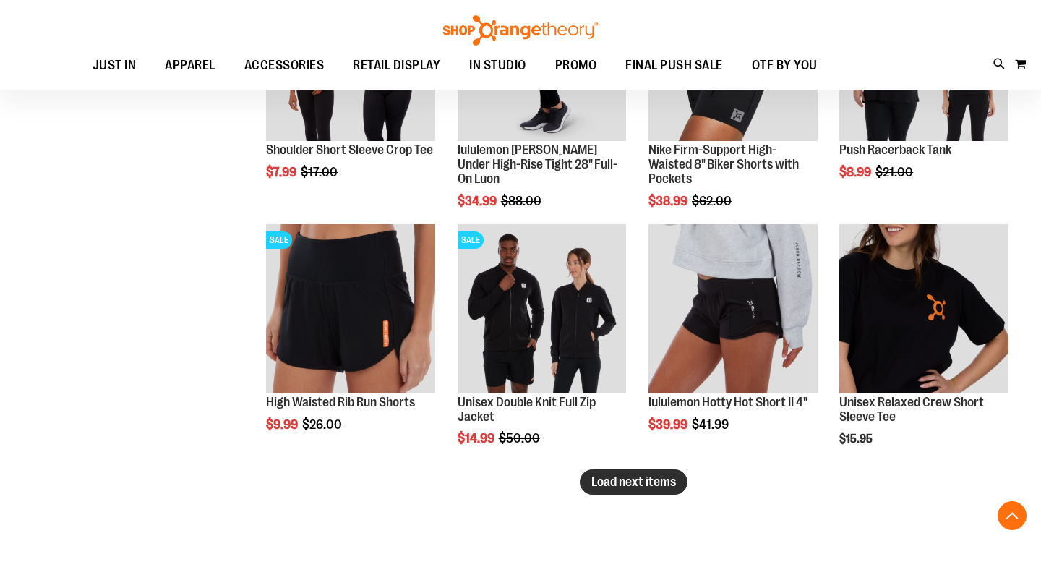
click at [625, 482] on span "Load next items" at bounding box center [633, 481] width 85 height 14
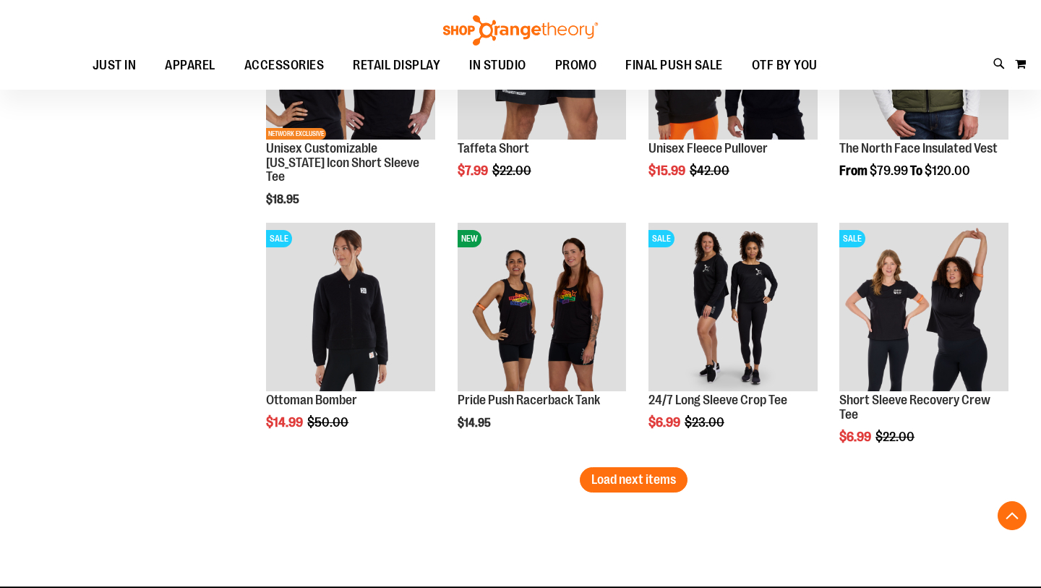
scroll to position [3593, 0]
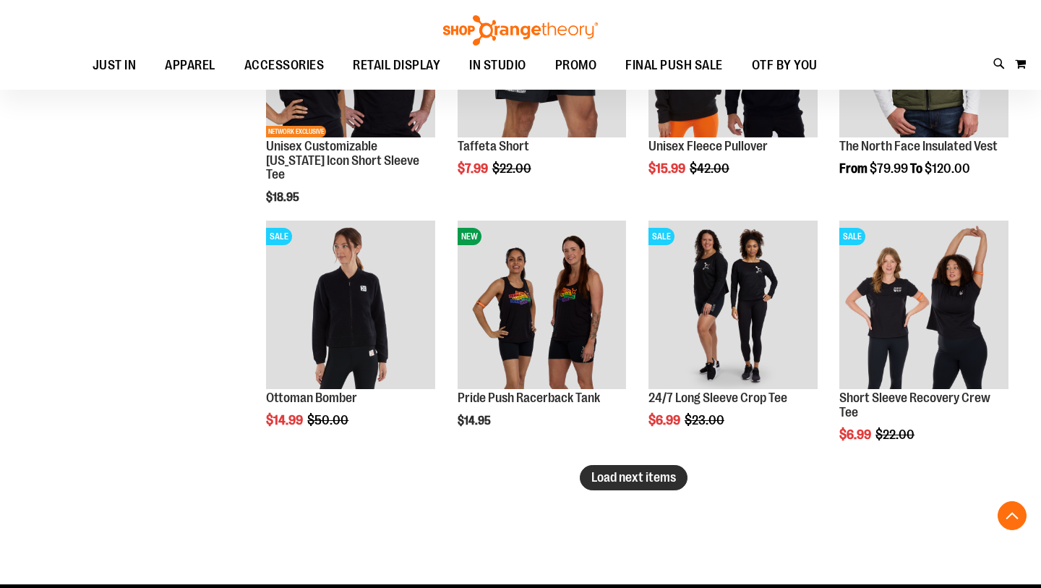
click at [607, 482] on span "Load next items" at bounding box center [633, 477] width 85 height 14
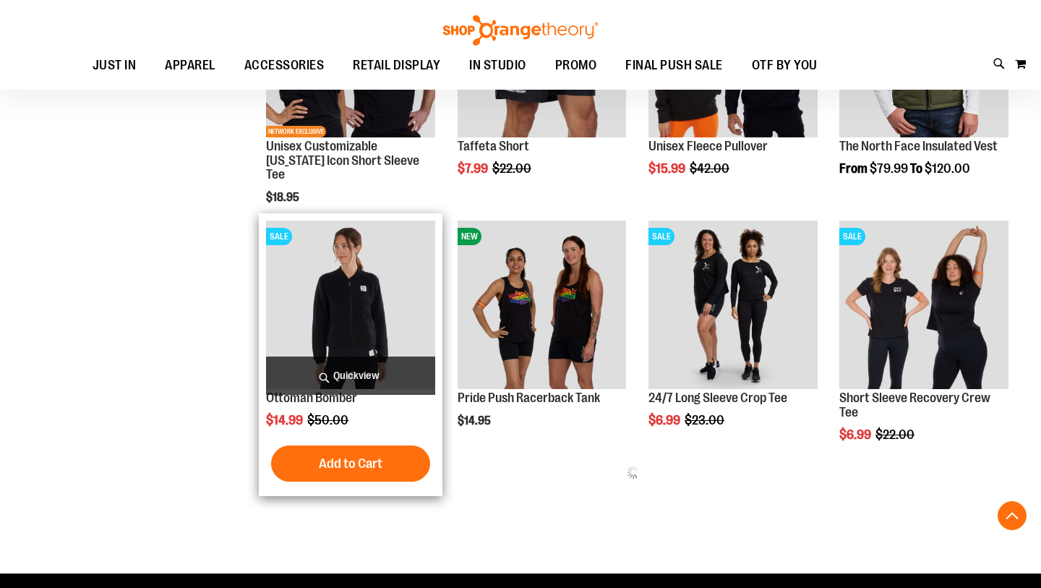
click at [353, 369] on span "Quickview" at bounding box center [350, 375] width 169 height 38
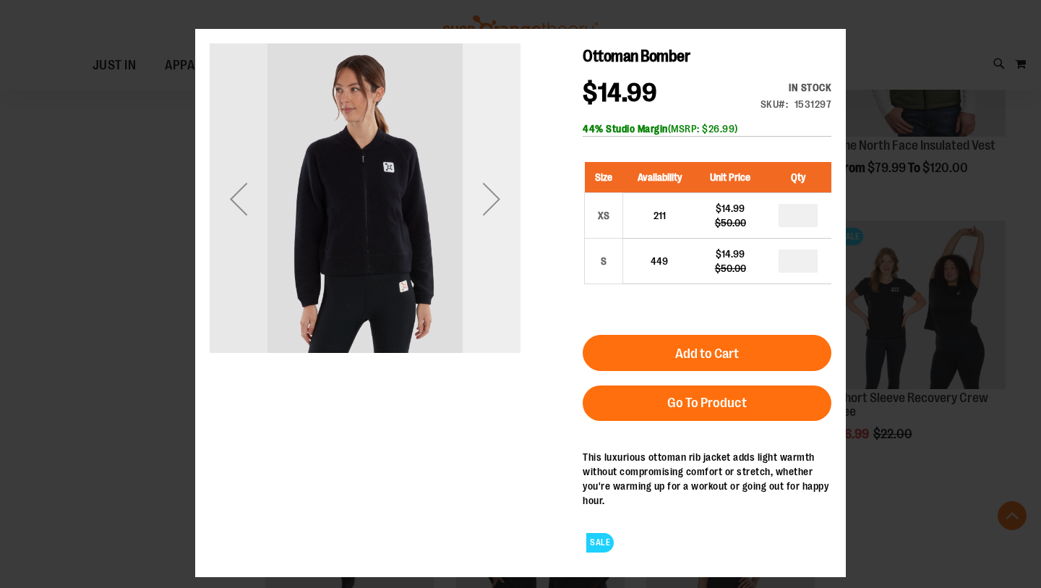
click at [481, 259] on div "Next" at bounding box center [492, 198] width 58 height 311
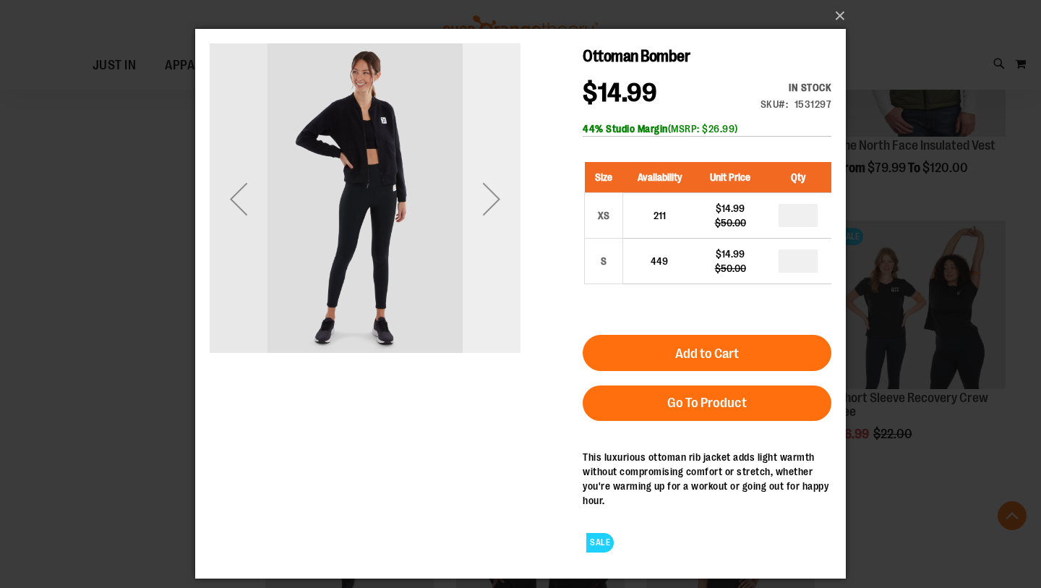
click at [481, 259] on div "Next" at bounding box center [492, 198] width 58 height 311
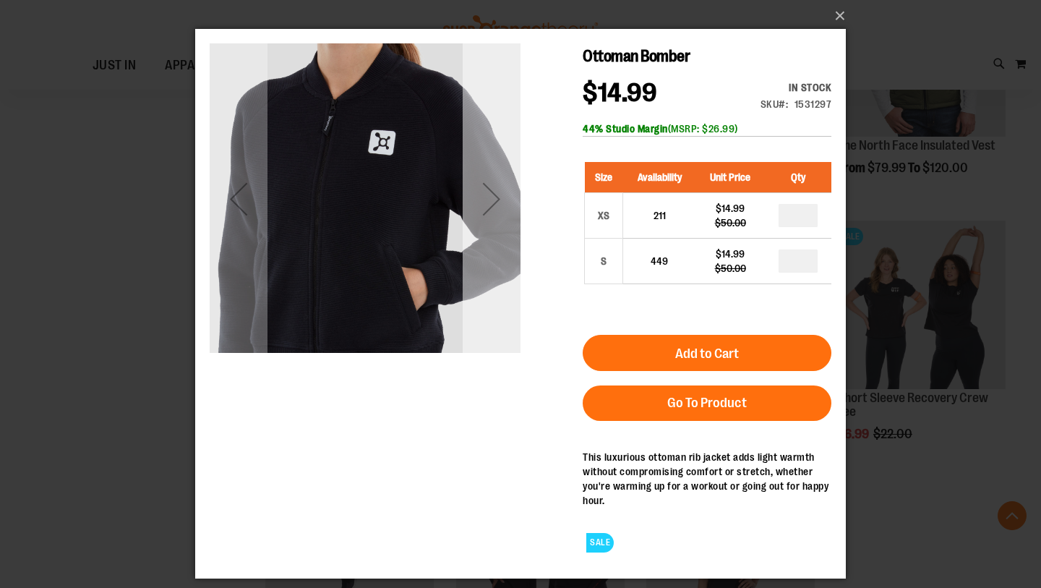
click at [481, 259] on div "Next" at bounding box center [492, 198] width 58 height 311
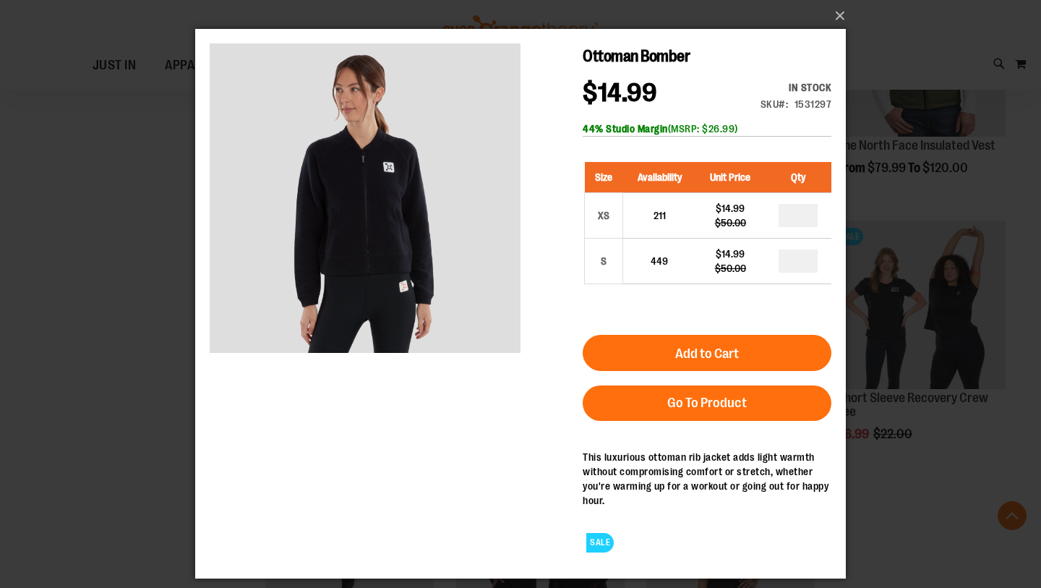
click at [38, 291] on div "×" at bounding box center [520, 294] width 1041 height 588
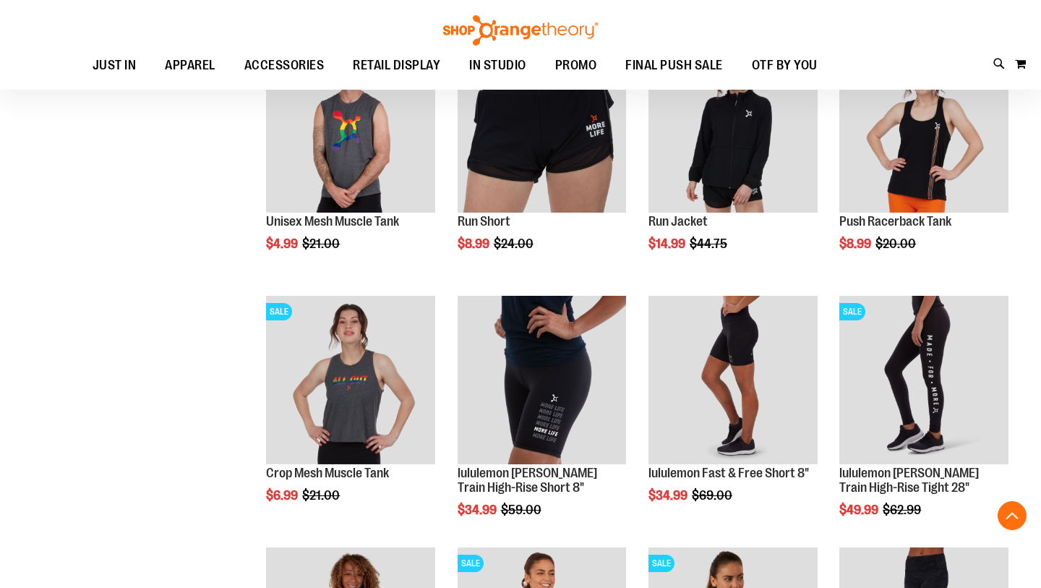
scroll to position [1724, 0]
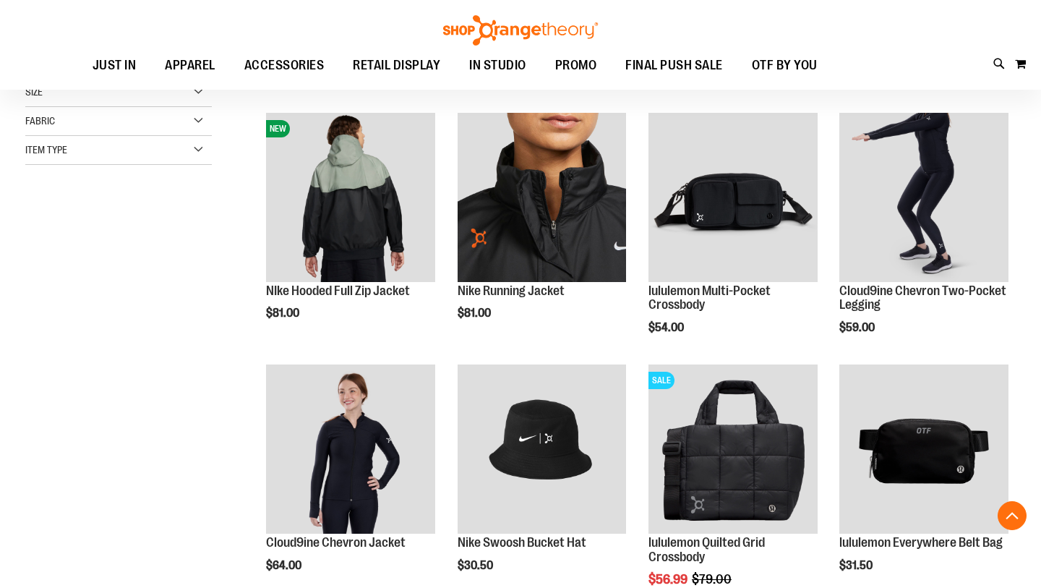
scroll to position [189, 0]
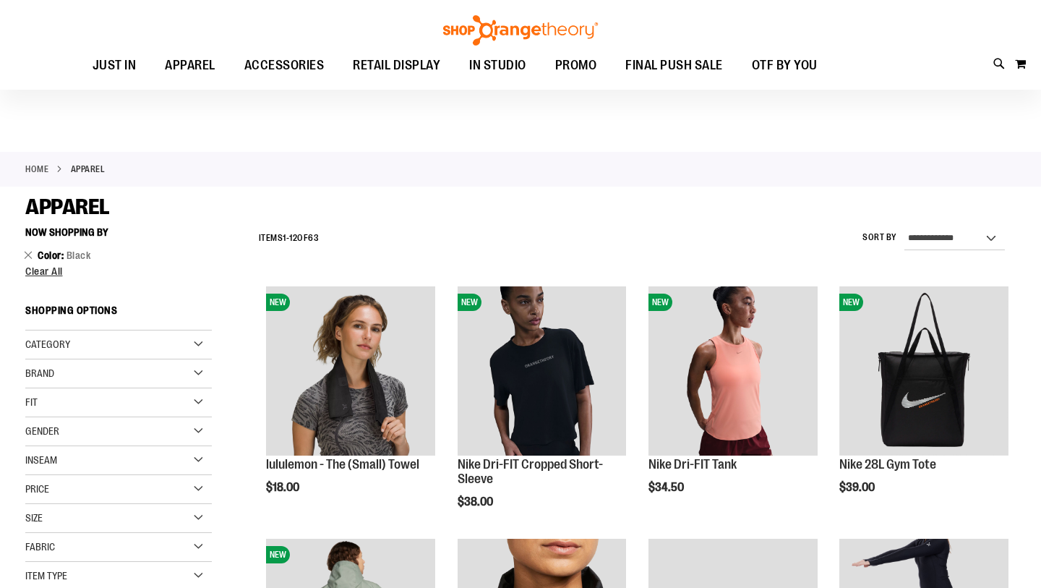
scroll to position [81, 0]
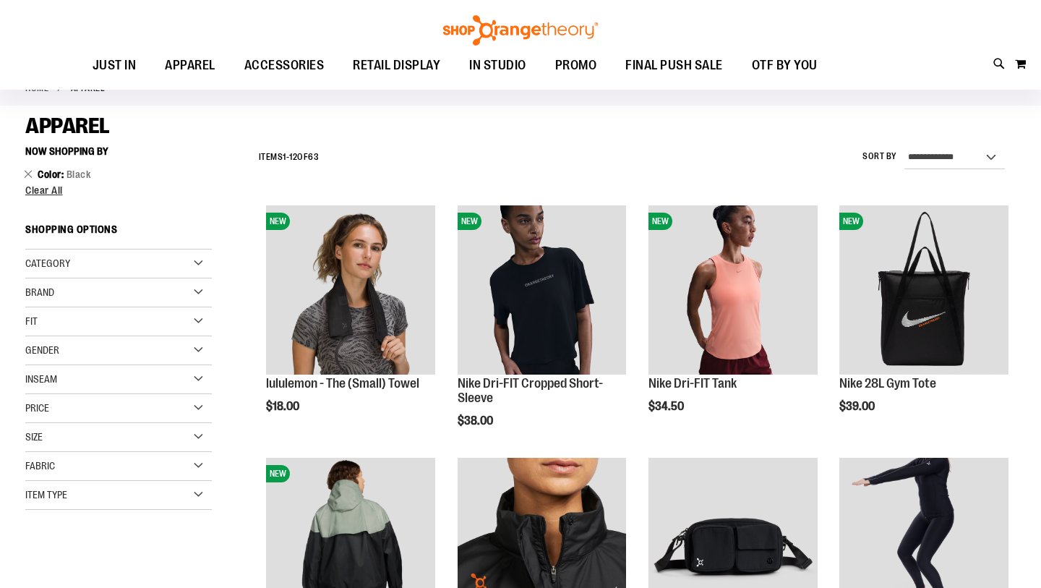
click at [150, 405] on div "Price" at bounding box center [118, 408] width 186 height 29
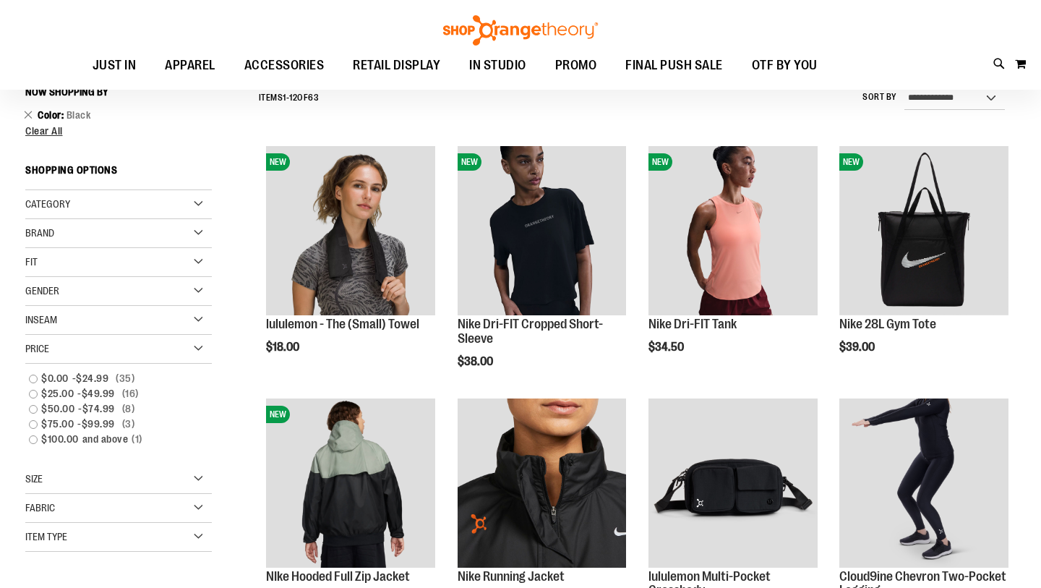
scroll to position [141, 0]
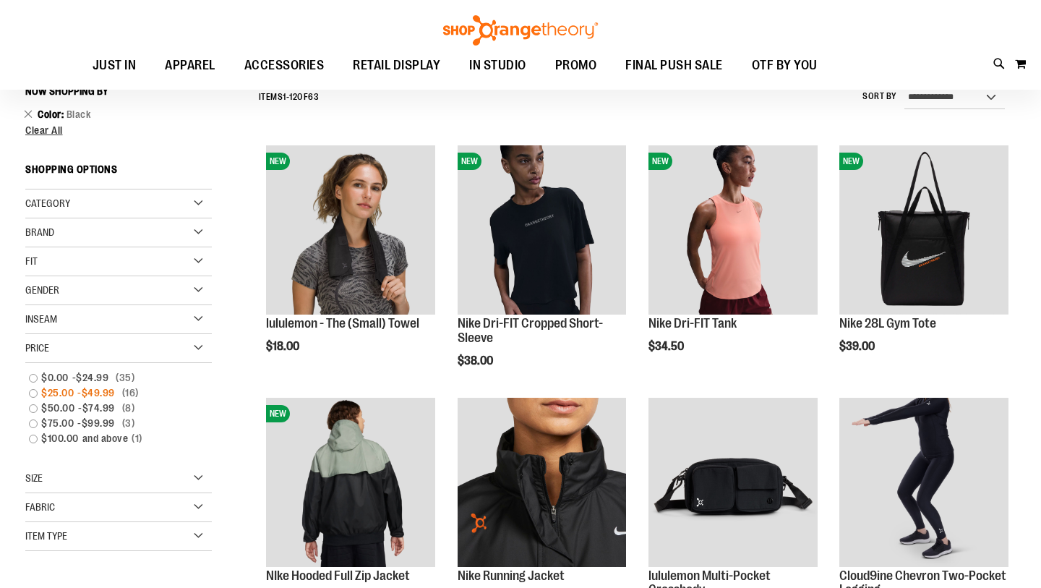
click at [103, 395] on span "$49.99" at bounding box center [100, 392] width 37 height 15
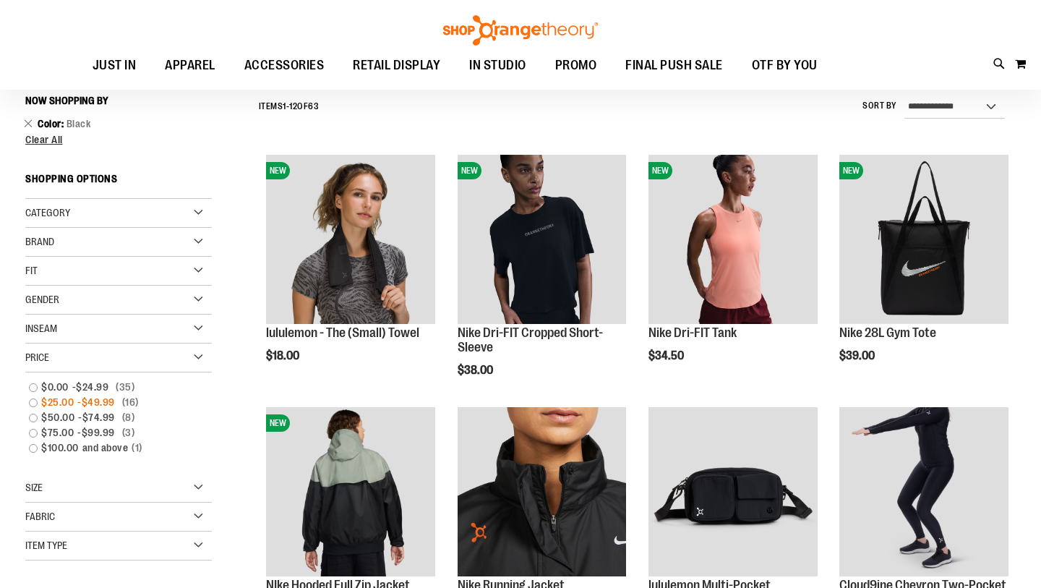
scroll to position [131, 0]
click at [35, 404] on link "$25.00 - $49.99 16 items" at bounding box center [111, 402] width 179 height 15
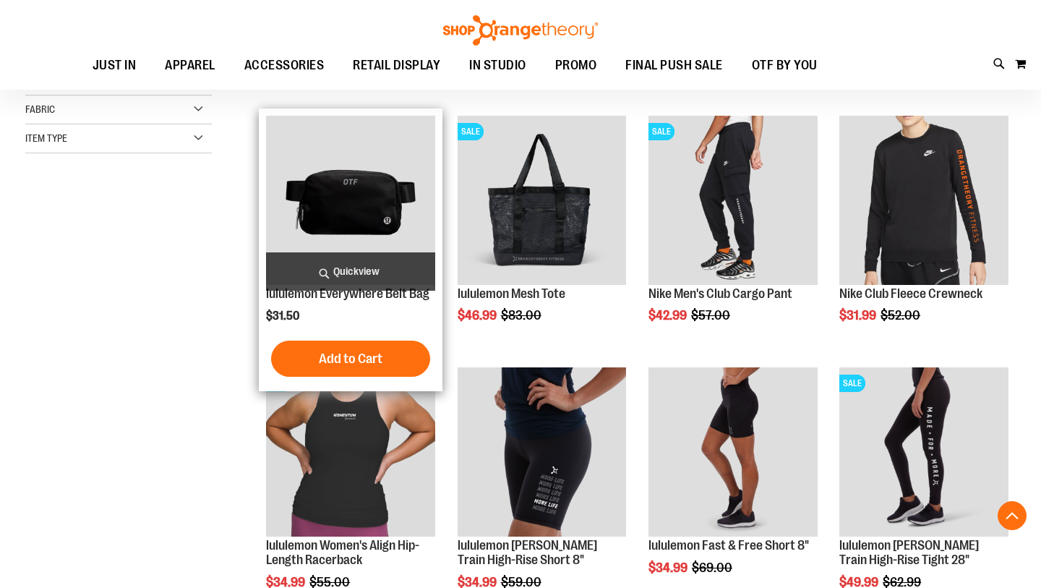
scroll to position [421, 0]
